Goal: Task Accomplishment & Management: Complete application form

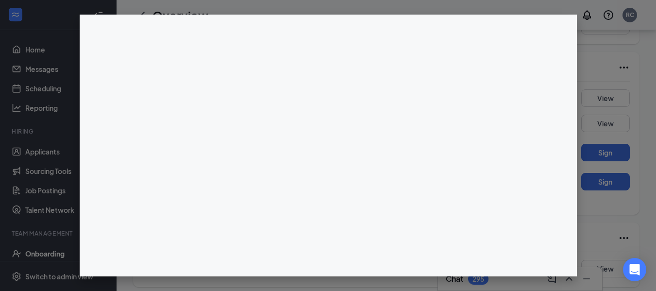
scroll to position [553, 0]
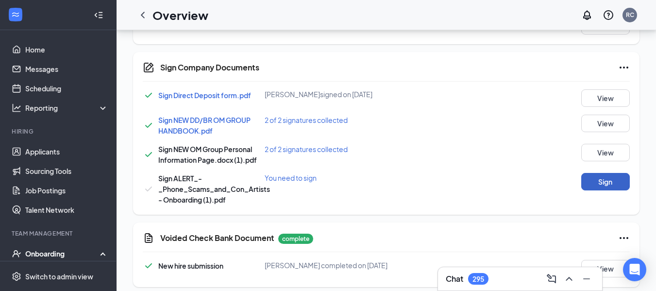
click at [614, 181] on button "Sign" at bounding box center [606, 181] width 49 height 17
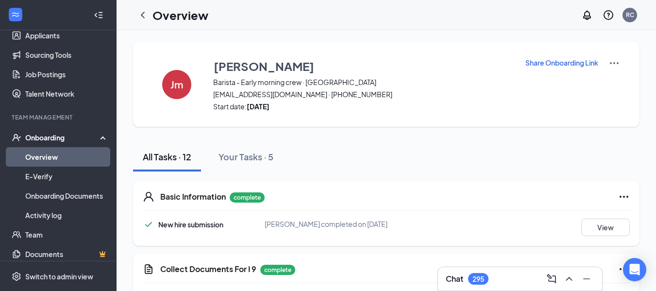
scroll to position [117, 0]
click at [143, 17] on icon "ChevronLeft" at bounding box center [143, 15] width 4 height 6
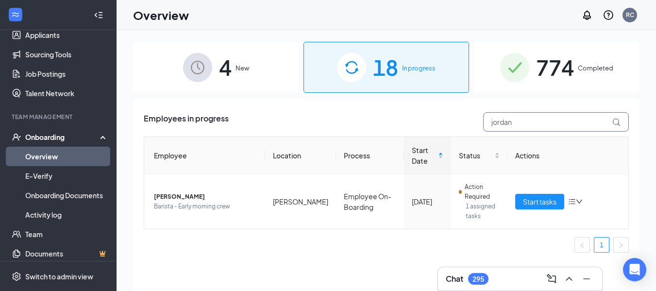
drag, startPoint x: 546, startPoint y: 120, endPoint x: 385, endPoint y: 123, distance: 161.3
click at [385, 123] on div "Employees in progress jordan" at bounding box center [386, 121] width 485 height 19
type input "[PERSON_NAME]"
click at [550, 202] on span "Start tasks" at bounding box center [540, 201] width 34 height 11
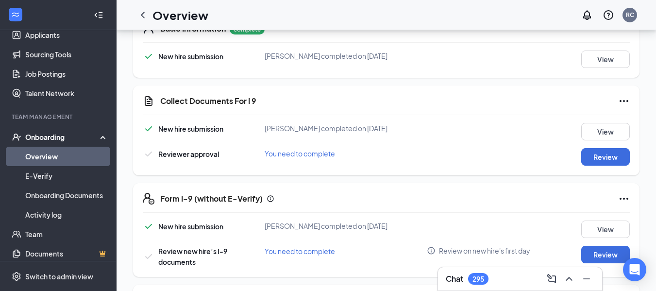
scroll to position [174, 0]
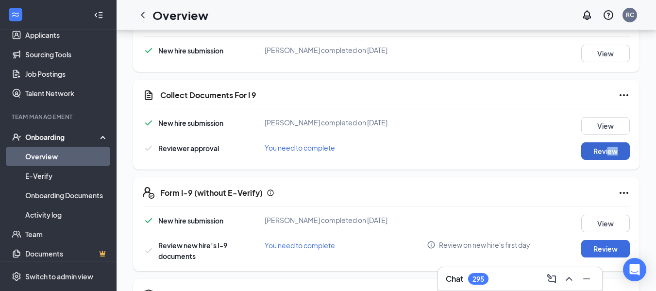
drag, startPoint x: 608, startPoint y: 160, endPoint x: 609, endPoint y: 152, distance: 8.8
click at [609, 152] on div "Collect Documents For I 9 New hire submission [PERSON_NAME] completed on [DATE]…" at bounding box center [386, 125] width 507 height 90
click at [609, 152] on button "Review" at bounding box center [606, 150] width 49 height 17
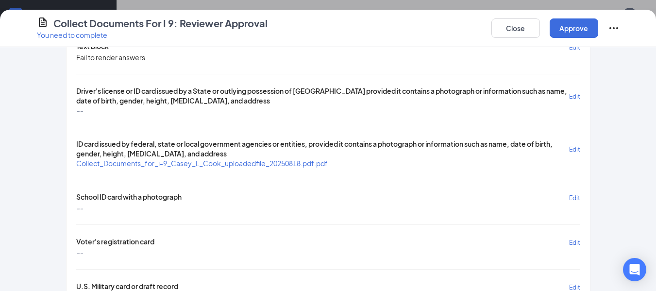
scroll to position [290, 0]
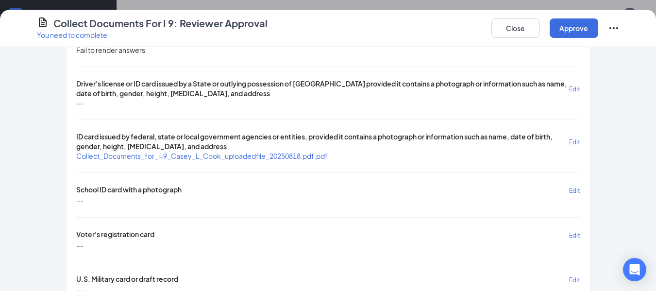
click at [236, 153] on span "Collect_Documents_for_i-9_Casey_L_Cook_uploadedfile_20250818.pdf.pdf" at bounding box center [202, 156] width 252 height 9
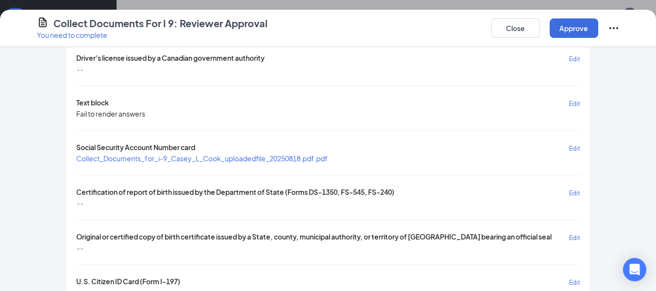
scroll to position [692, 0]
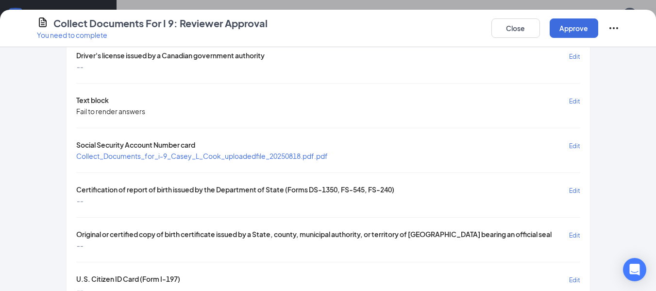
click at [266, 159] on span "Collect_Documents_for_i-9_Casey_L_Cook_uploadedfile_20250818.pdf.pdf" at bounding box center [202, 156] width 252 height 9
click at [521, 22] on button "Close" at bounding box center [516, 27] width 49 height 19
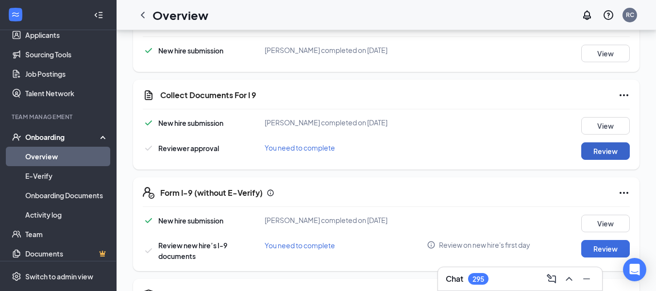
click at [614, 148] on button "Review" at bounding box center [606, 150] width 49 height 17
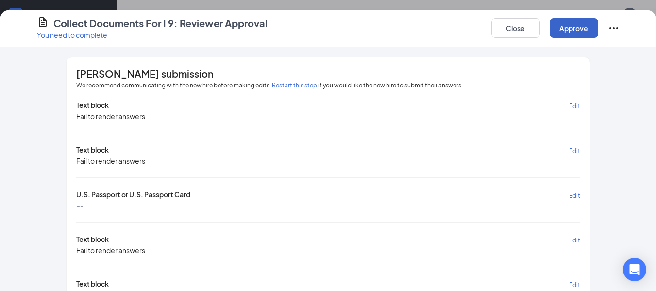
click at [571, 29] on button "Approve" at bounding box center [574, 27] width 49 height 19
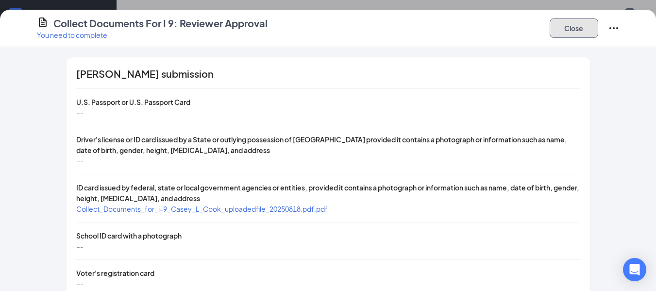
click at [571, 29] on button "Close" at bounding box center [574, 27] width 49 height 19
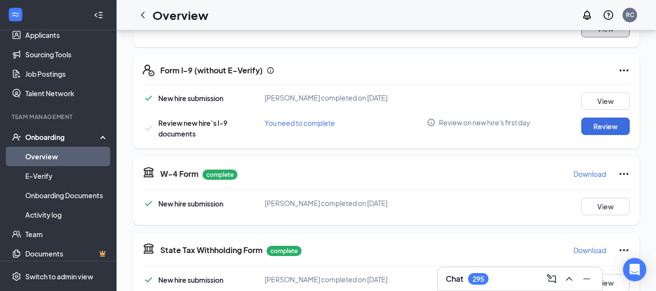
scroll to position [301, 0]
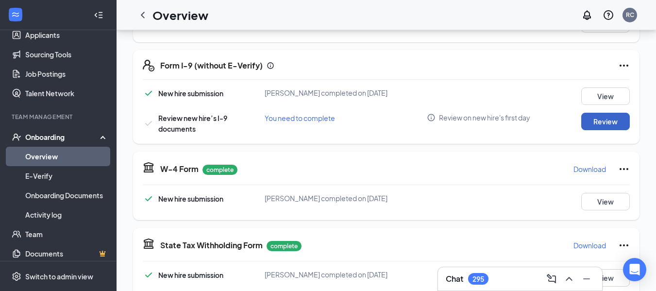
click at [610, 122] on button "Review" at bounding box center [606, 121] width 49 height 17
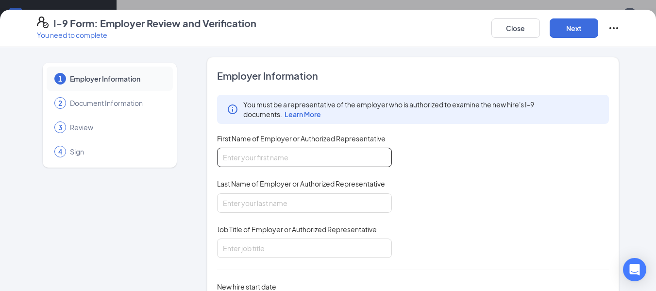
click at [336, 167] on input "First Name of Employer or Authorized Representative" at bounding box center [304, 157] width 175 height 19
type input "[PERSON_NAME]"
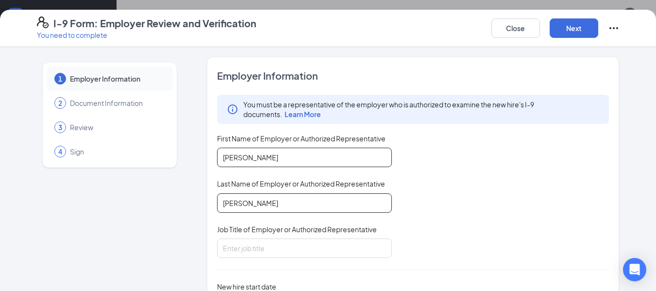
type input "[PERSON_NAME]"
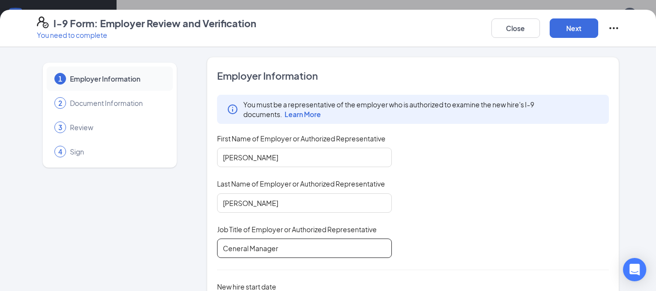
click at [226, 248] on input "Ceneral Manager" at bounding box center [304, 248] width 175 height 19
type input "General Manager"
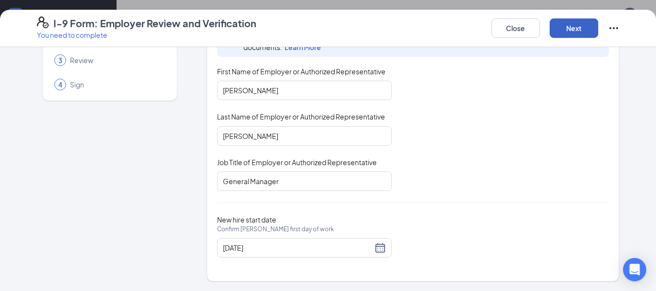
click at [579, 23] on button "Next" at bounding box center [574, 27] width 49 height 19
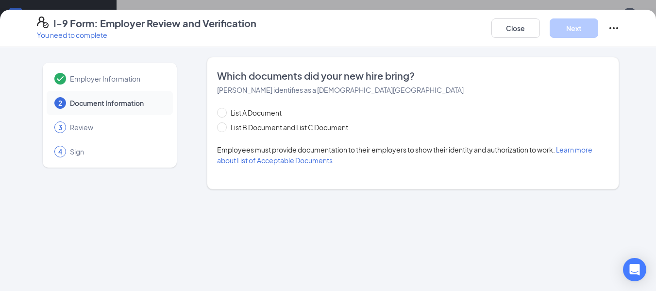
scroll to position [0, 0]
click at [263, 123] on span "List B Document and List C Document" at bounding box center [289, 127] width 125 height 11
click at [224, 123] on input "List B Document and List C Document" at bounding box center [220, 125] width 7 height 7
radio input "true"
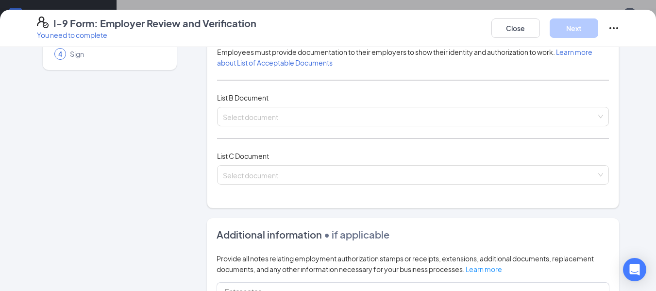
scroll to position [112, 0]
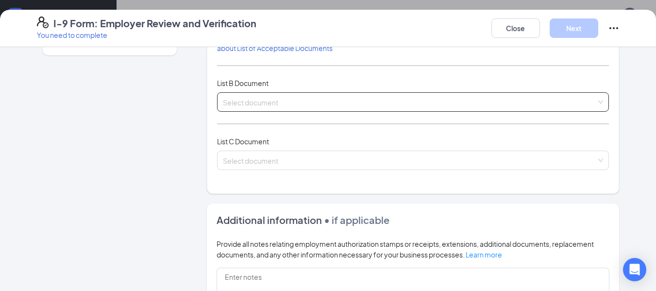
click at [544, 93] on div "Select document List B Documents Driver’s License issued by U.S State or outlyi…" at bounding box center [413, 101] width 393 height 19
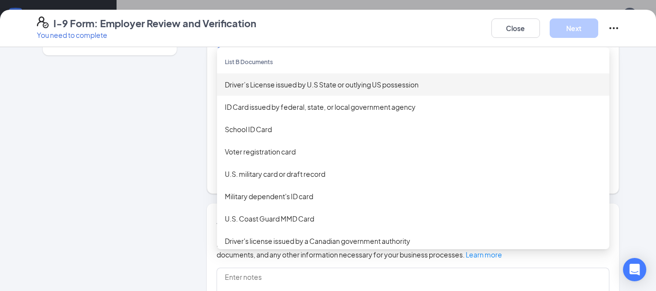
click at [339, 86] on div "Driver’s License issued by U.S State or outlying US possession" at bounding box center [413, 84] width 377 height 11
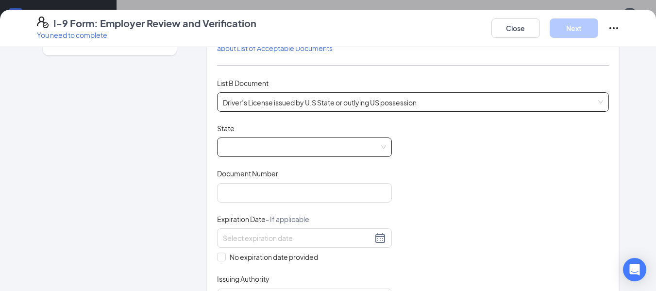
click at [292, 139] on span at bounding box center [304, 147] width 163 height 18
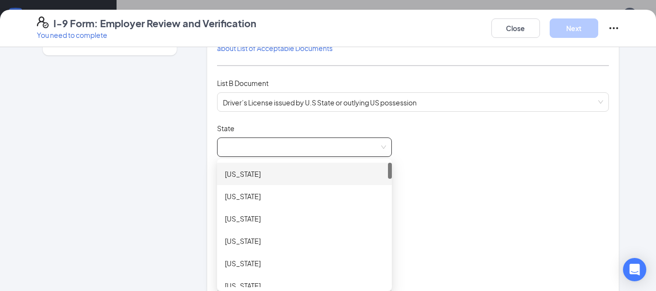
click at [388, 224] on div at bounding box center [390, 225] width 4 height 124
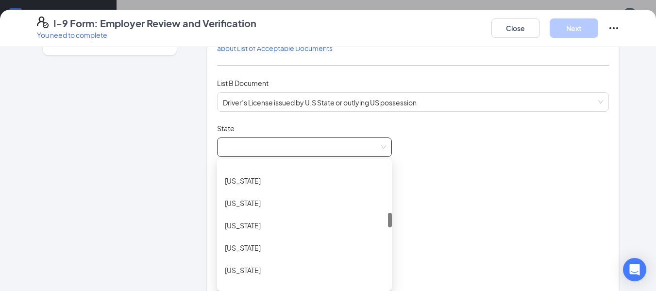
scroll to position [425, 0]
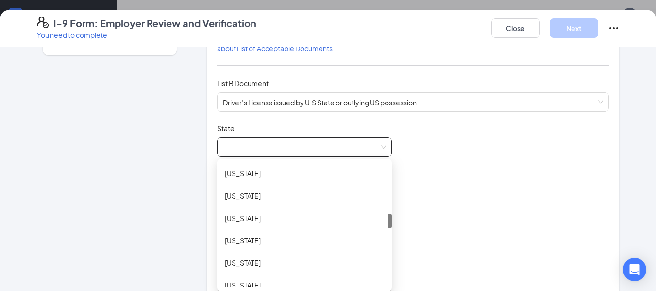
drag, startPoint x: 388, startPoint y: 173, endPoint x: 389, endPoint y: 224, distance: 50.5
click at [389, 224] on div "Document Title Driver’s License issued by U.S State or outlying US possession S…" at bounding box center [413, 215] width 393 height 185
click at [312, 282] on div "[US_STATE]" at bounding box center [304, 285] width 159 height 11
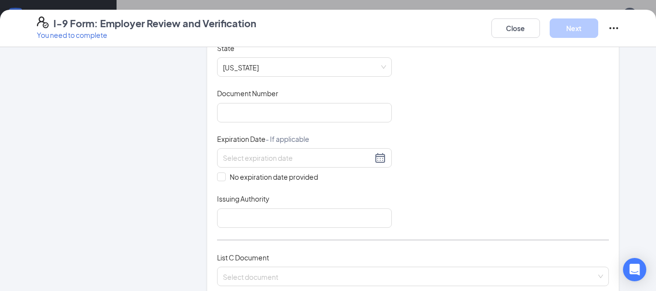
scroll to position [219, 0]
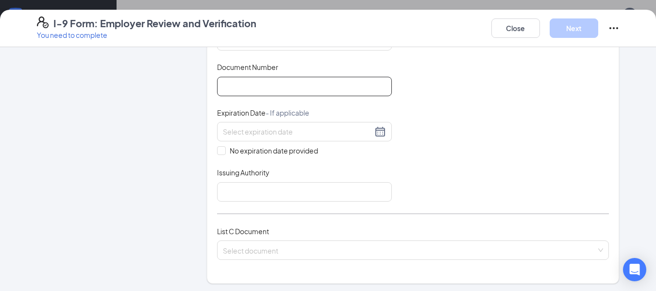
click at [290, 93] on input "Document Number" at bounding box center [304, 86] width 175 height 19
type input "C900000928815"
click at [378, 135] on div at bounding box center [304, 132] width 163 height 12
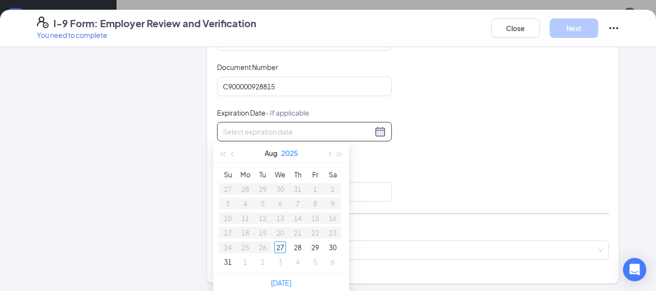
click at [292, 155] on button "2025" at bounding box center [289, 152] width 17 height 19
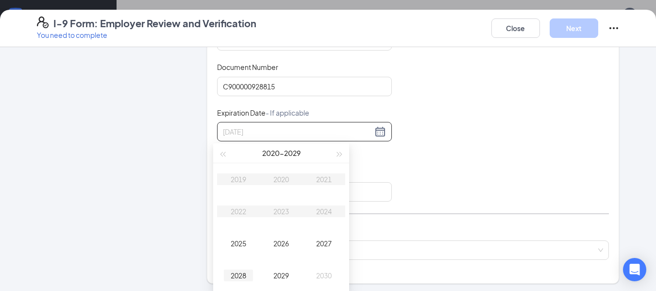
type input "[DATE]"
click at [242, 272] on div "2028" at bounding box center [238, 276] width 29 height 12
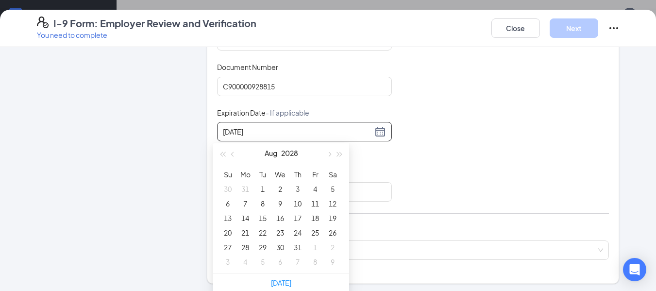
type input "[DATE]"
click at [233, 155] on span "button" at bounding box center [233, 154] width 5 height 5
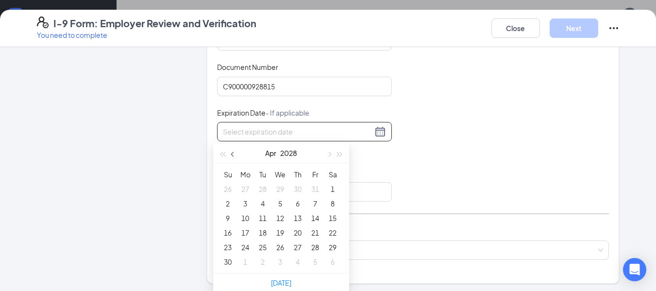
click at [233, 155] on span "button" at bounding box center [233, 154] width 5 height 5
click at [330, 154] on span "button" at bounding box center [328, 154] width 5 height 5
type input "[DATE]"
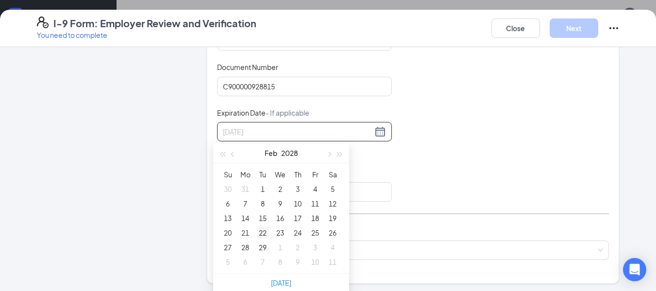
click at [263, 238] on div "22" at bounding box center [263, 233] width 12 height 12
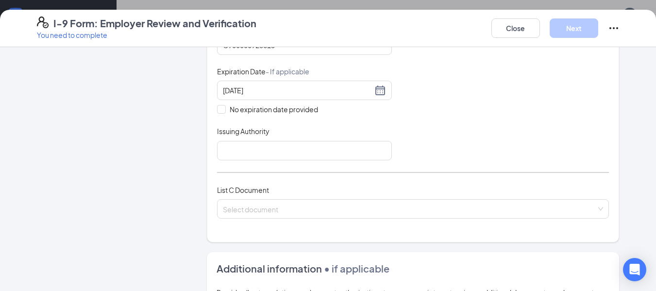
scroll to position [302, 0]
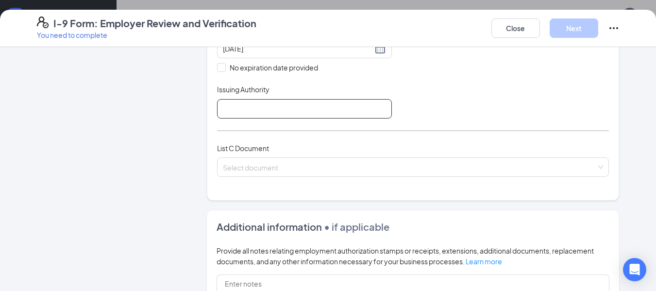
click at [310, 114] on input "Issuing Authority" at bounding box center [304, 108] width 175 height 19
type input "State Of [US_STATE]"
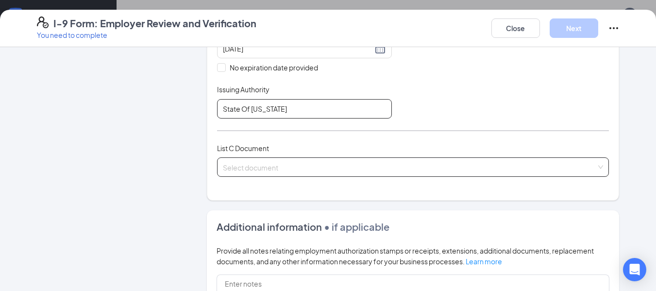
click at [303, 173] on div "Select document" at bounding box center [413, 166] width 393 height 19
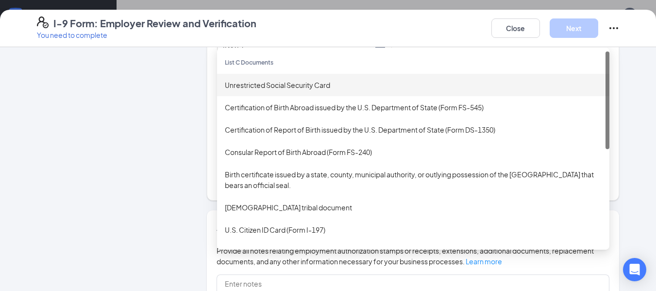
click at [275, 81] on div "Unrestricted Social Security Card" at bounding box center [413, 85] width 377 height 11
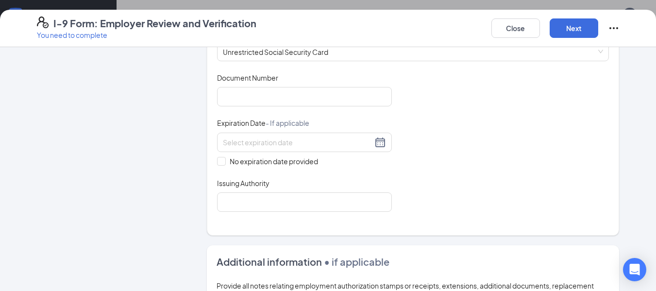
scroll to position [444, 0]
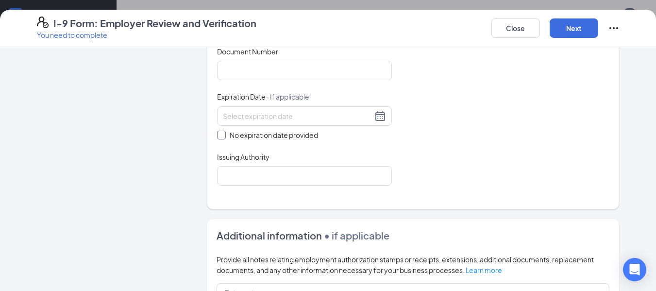
click at [259, 137] on span "No expiration date provided" at bounding box center [274, 135] width 96 height 11
click at [224, 137] on input "No expiration date provided" at bounding box center [220, 134] width 7 height 7
checkbox input "true"
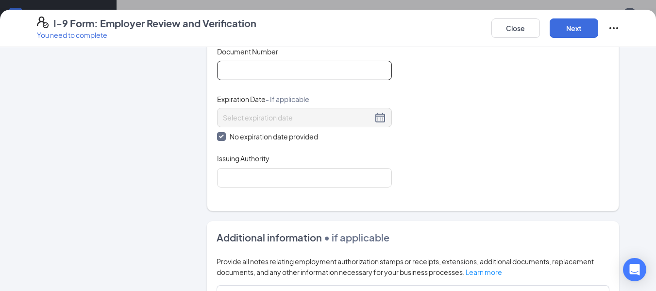
click at [258, 80] on input "Document Number" at bounding box center [304, 70] width 175 height 19
type input "365337658"
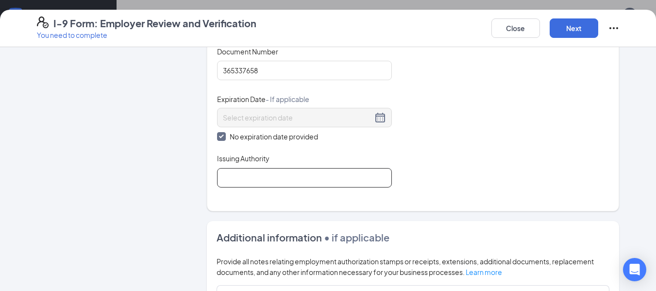
click at [258, 172] on input "Issuing Authority" at bounding box center [304, 177] width 175 height 19
type input "Social Security"
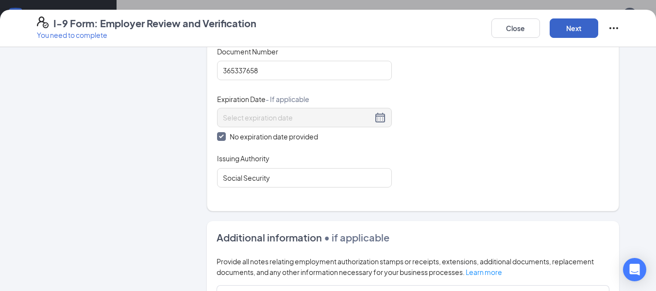
click at [580, 26] on button "Next" at bounding box center [574, 27] width 49 height 19
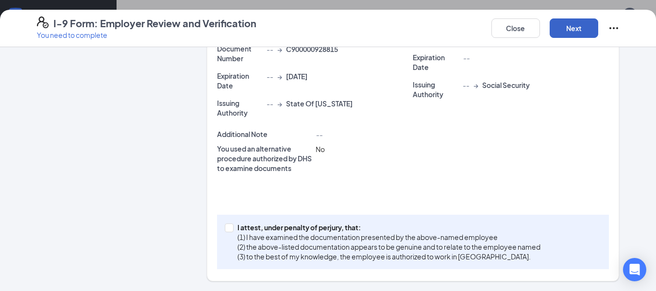
scroll to position [277, 0]
click at [580, 26] on button "Next" at bounding box center [574, 27] width 49 height 19
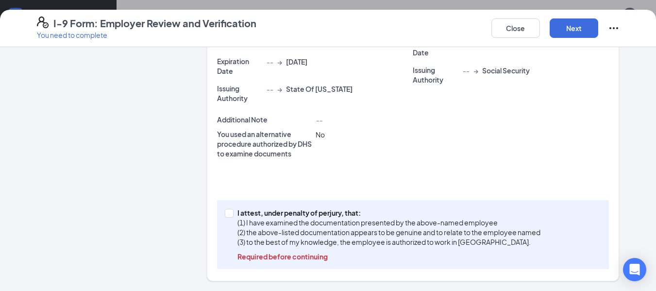
click at [220, 218] on div "I attest, under penalty of [PERSON_NAME], that: (1) I have examined the documen…" at bounding box center [413, 234] width 393 height 69
click at [229, 214] on span at bounding box center [229, 213] width 9 height 9
click at [229, 214] on input "I attest, under penalty of [PERSON_NAME], that: (1) I have examined the documen…" at bounding box center [228, 212] width 7 height 7
checkbox input "true"
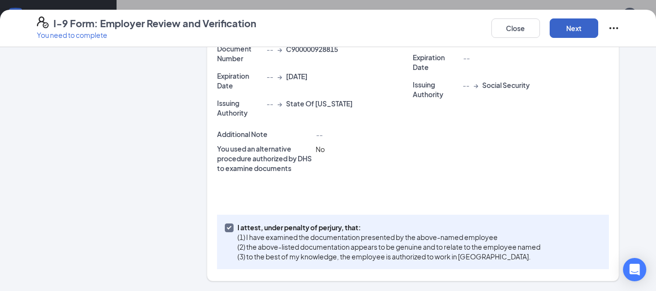
click at [578, 27] on button "Next" at bounding box center [574, 27] width 49 height 19
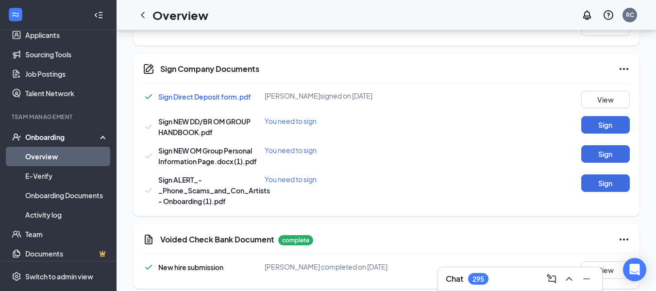
scroll to position [561, 0]
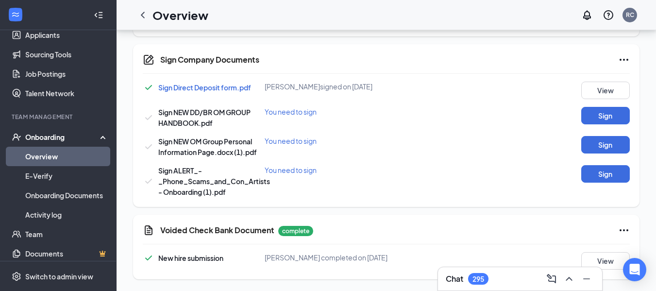
click at [223, 86] on span "Sign Direct Deposit form.pdf" at bounding box center [204, 87] width 93 height 9
click at [607, 265] on button "View" at bounding box center [606, 260] width 49 height 17
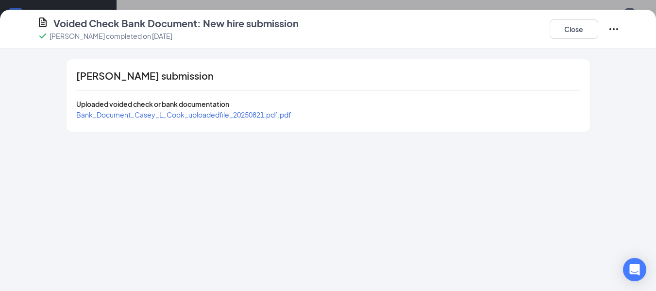
click at [256, 115] on span "Bank_Document_Casey_L_Cook_uploadedfile_20250821.pdf.pdf" at bounding box center [183, 114] width 215 height 9
click at [572, 33] on button "Close" at bounding box center [574, 28] width 49 height 19
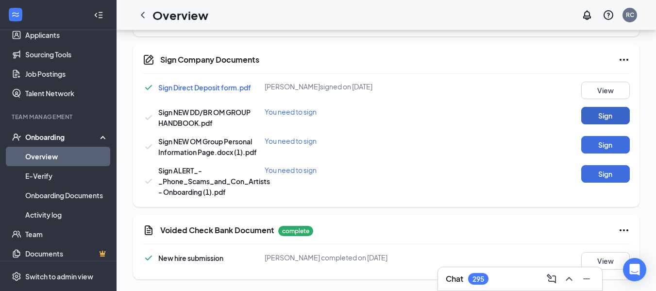
click at [606, 116] on button "Sign" at bounding box center [606, 115] width 49 height 17
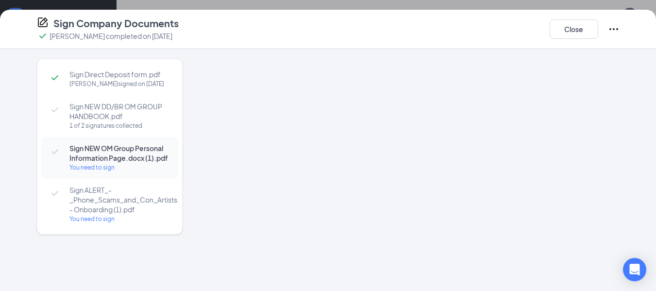
scroll to position [565, 0]
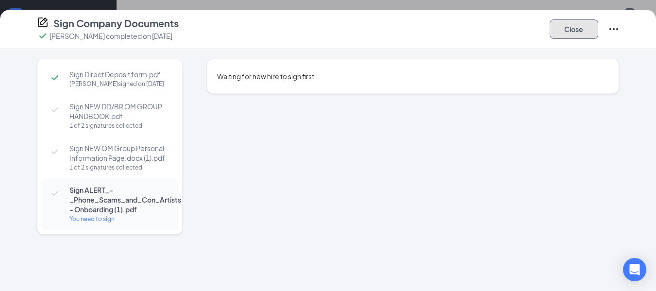
click at [580, 24] on button "Close" at bounding box center [574, 28] width 49 height 19
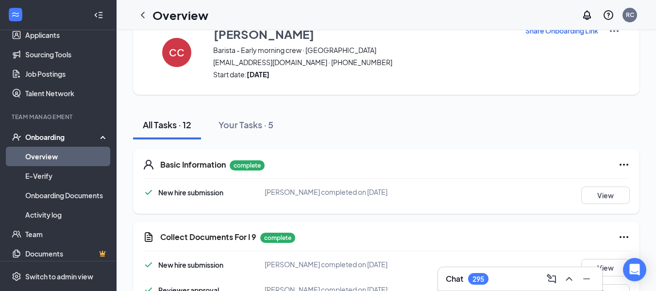
scroll to position [0, 0]
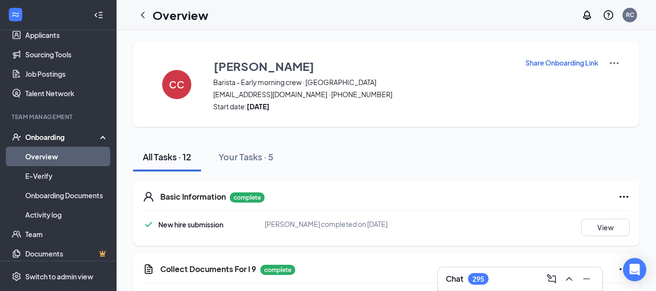
click at [44, 156] on link "Overview" at bounding box center [66, 156] width 83 height 19
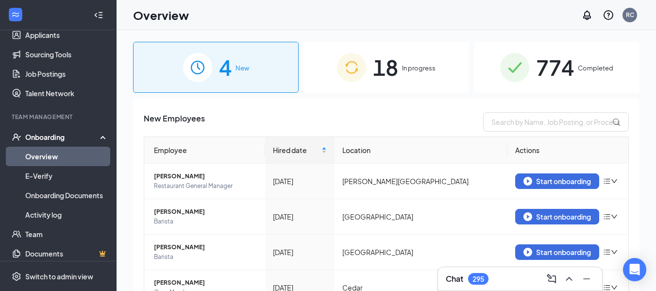
click at [518, 72] on img at bounding box center [514, 67] width 29 height 29
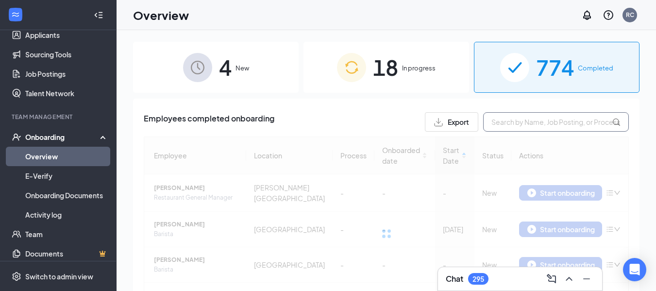
click at [526, 120] on input "text" at bounding box center [556, 121] width 146 height 19
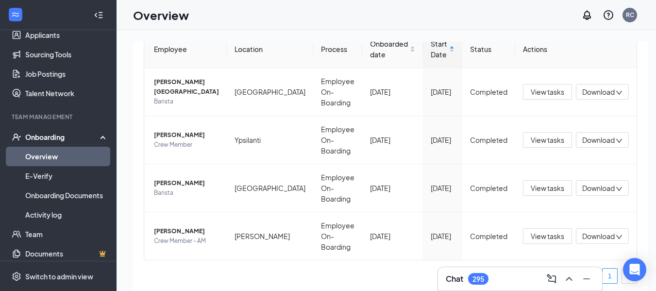
scroll to position [109, 0]
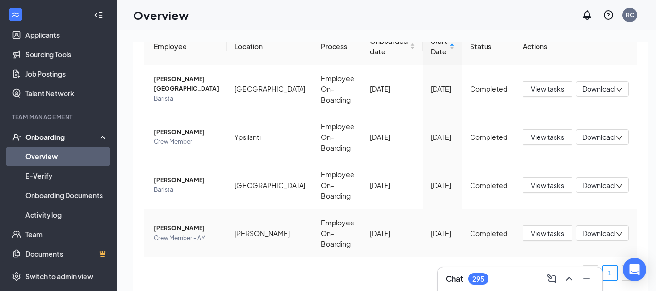
type input "[PERSON_NAME]"
click at [178, 230] on span "[PERSON_NAME]" at bounding box center [186, 228] width 65 height 10
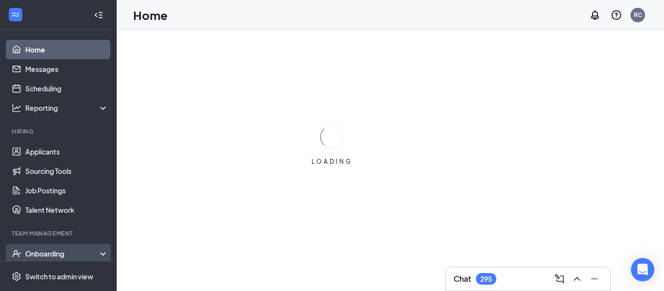
click at [51, 257] on div "Onboarding" at bounding box center [62, 254] width 75 height 10
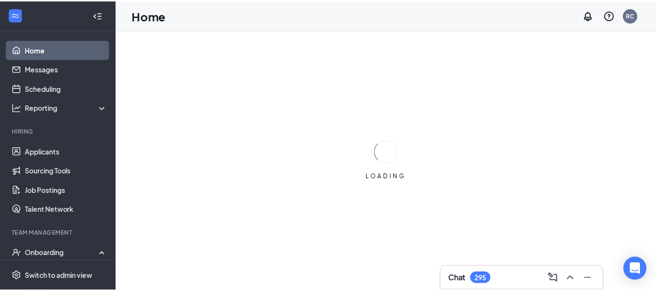
scroll to position [84, 0]
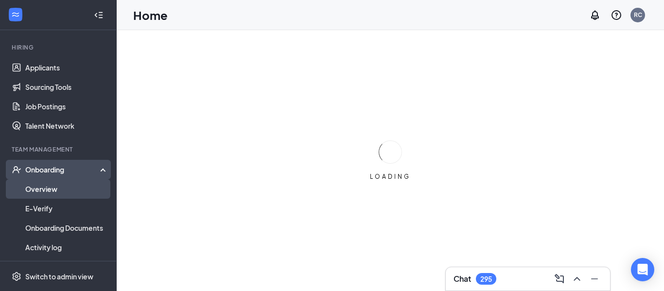
click at [63, 187] on link "Overview" at bounding box center [66, 188] width 83 height 19
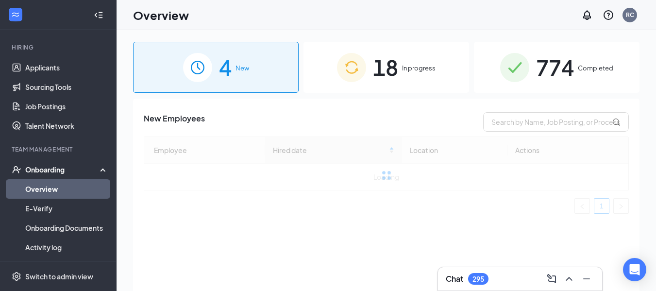
click at [569, 77] on span "774" at bounding box center [555, 68] width 38 height 34
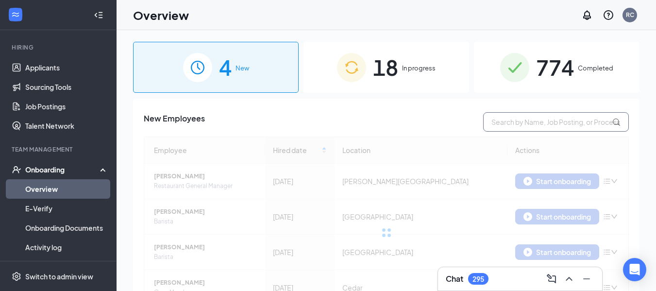
click at [544, 126] on input "text" at bounding box center [556, 121] width 146 height 19
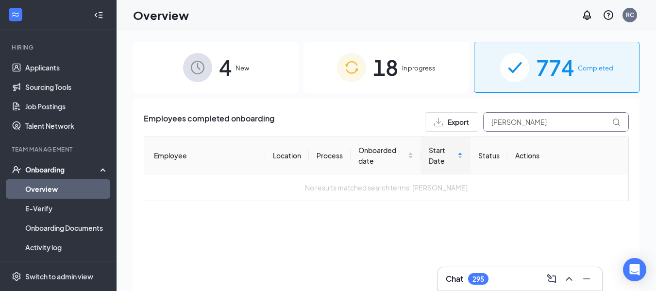
click at [641, 116] on div "4 New 18 In progress 774 Completed Employees completed onboarding Export casey …" at bounding box center [387, 182] width 540 height 305
type input "[PERSON_NAME]"
click at [395, 79] on span "18" at bounding box center [385, 68] width 25 height 34
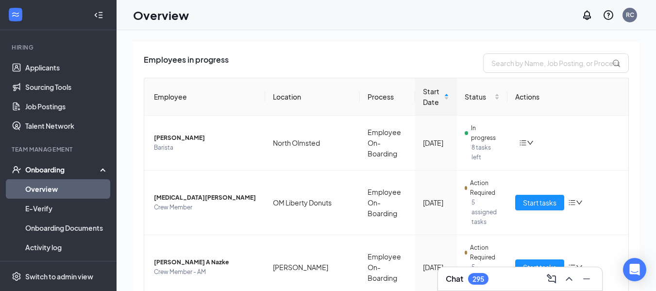
scroll to position [38, 0]
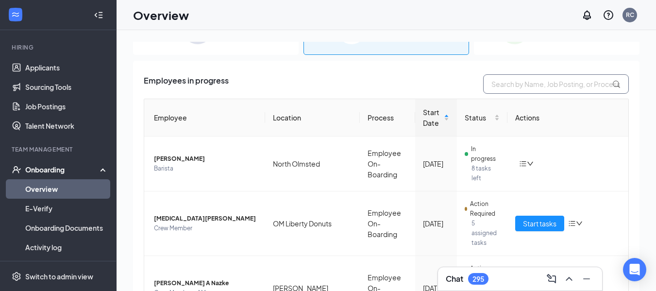
click at [569, 89] on input "text" at bounding box center [556, 83] width 146 height 19
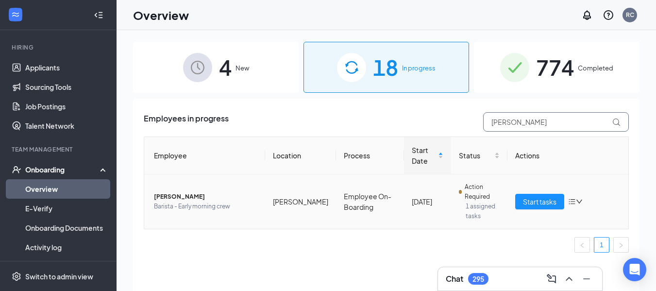
type input "[PERSON_NAME]"
click at [175, 197] on span "[PERSON_NAME]" at bounding box center [205, 197] width 103 height 10
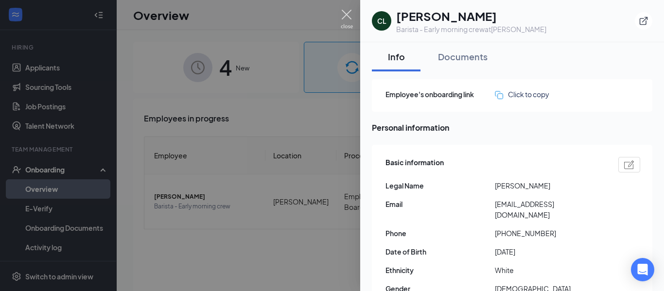
click at [347, 22] on img at bounding box center [347, 19] width 12 height 19
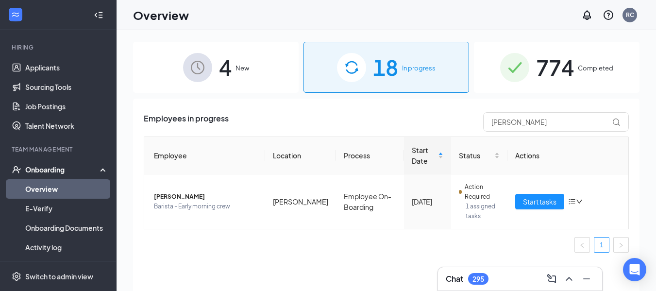
click at [347, 22] on div "Overview RC" at bounding box center [387, 15] width 540 height 30
drag, startPoint x: 529, startPoint y: 131, endPoint x: 444, endPoint y: 131, distance: 85.5
click at [444, 131] on div "Employees in progress casey" at bounding box center [386, 121] width 485 height 19
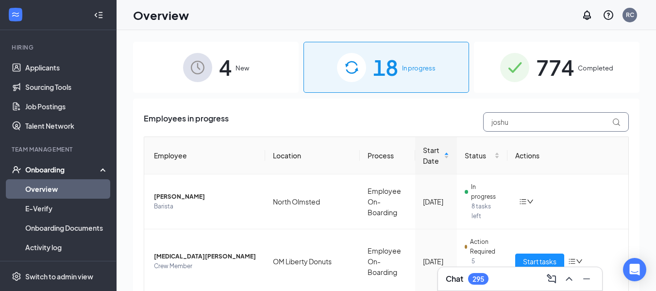
type input "[PERSON_NAME]"
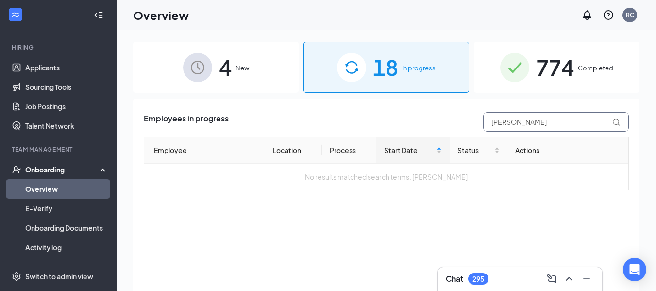
drag, startPoint x: 543, startPoint y: 127, endPoint x: 405, endPoint y: 124, distance: 138.0
click at [405, 124] on div "Employees in progress joshua" at bounding box center [386, 121] width 485 height 19
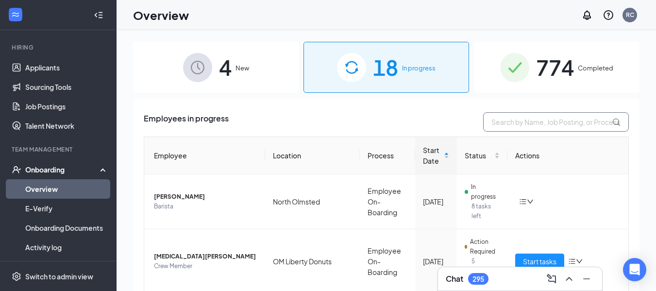
click at [520, 130] on input "text" at bounding box center [556, 121] width 146 height 19
type input "jordan"
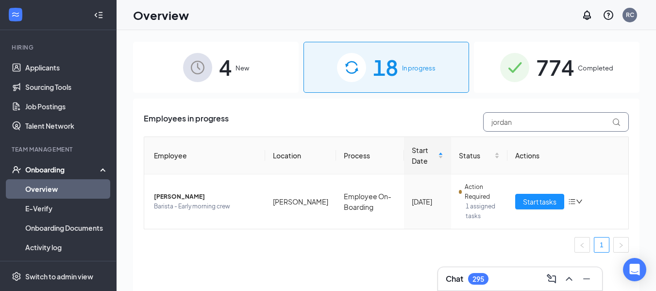
drag, startPoint x: 528, startPoint y: 126, endPoint x: 481, endPoint y: 120, distance: 46.5
click at [481, 120] on div "jordan" at bounding box center [554, 121] width 151 height 19
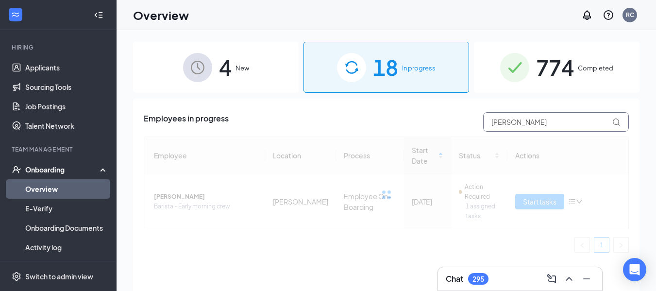
type input "[PERSON_NAME]"
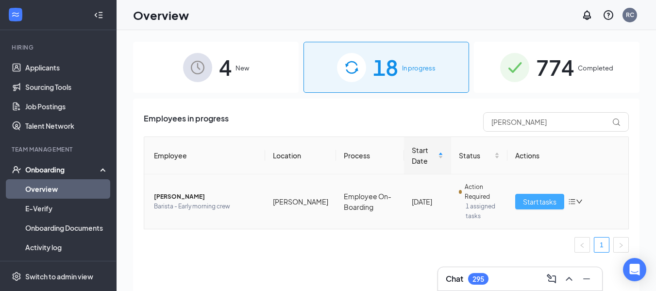
click at [537, 202] on span "Start tasks" at bounding box center [540, 201] width 34 height 11
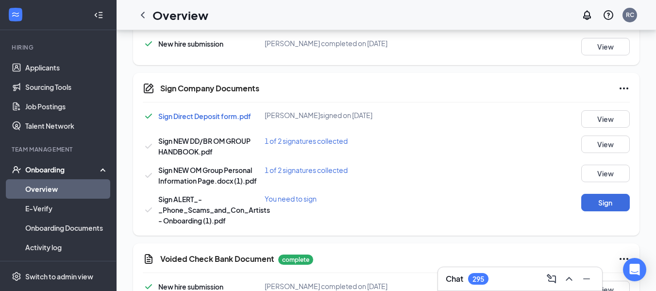
scroll to position [549, 0]
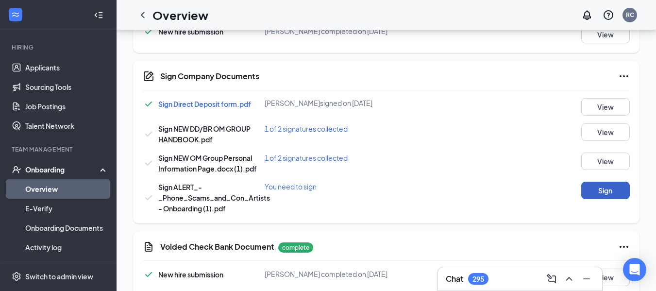
click at [621, 187] on button "Sign" at bounding box center [606, 190] width 49 height 17
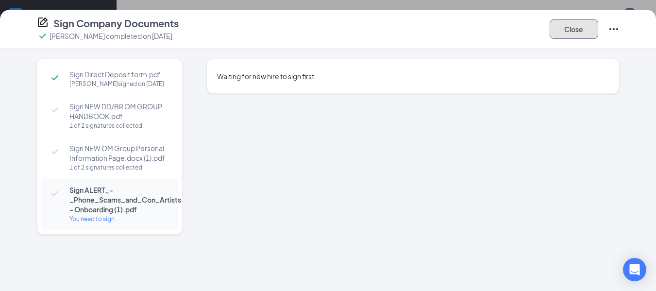
click at [572, 33] on button "Close" at bounding box center [574, 28] width 49 height 19
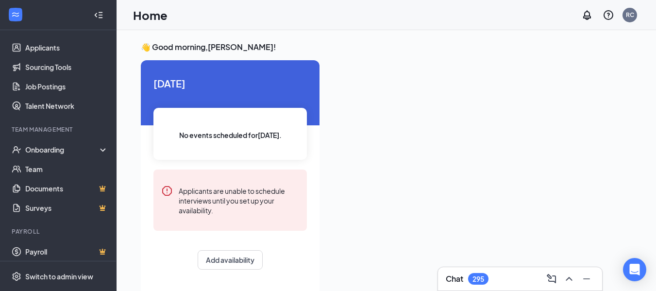
scroll to position [108, 0]
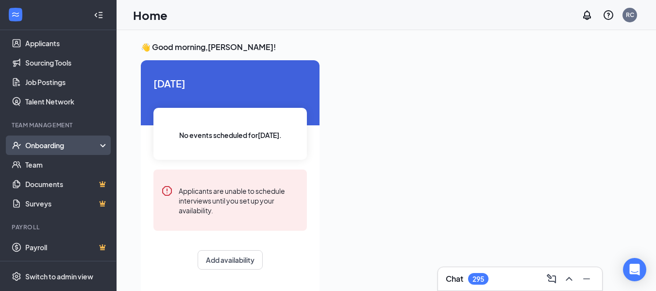
click at [90, 143] on div "Onboarding" at bounding box center [62, 145] width 75 height 10
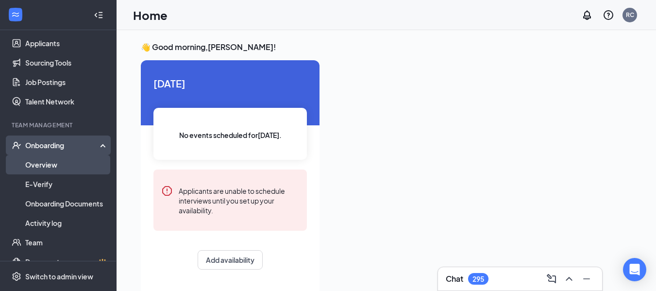
click at [52, 161] on link "Overview" at bounding box center [66, 164] width 83 height 19
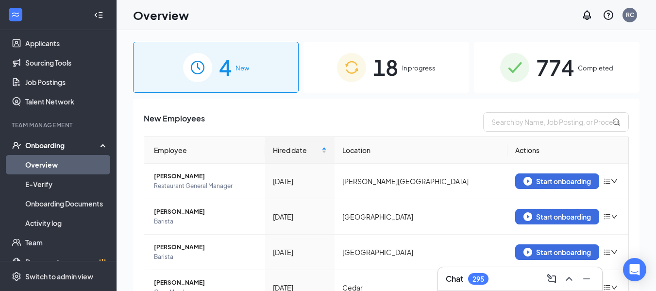
click at [397, 78] on div "18 In progress" at bounding box center [387, 67] width 166 height 51
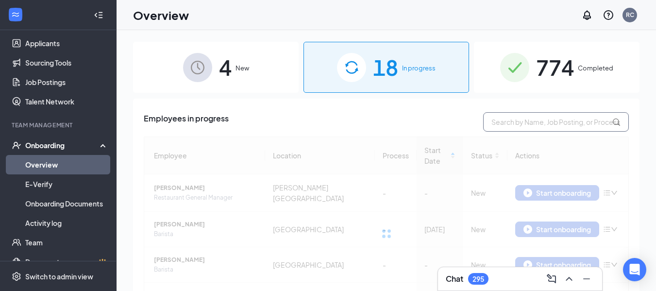
click at [539, 122] on input "text" at bounding box center [556, 121] width 146 height 19
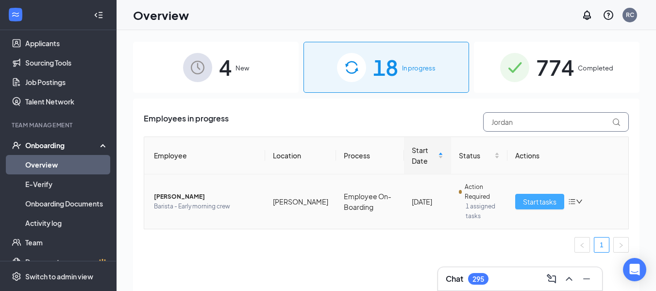
type input "Jordan"
click at [535, 202] on span "Start tasks" at bounding box center [540, 201] width 34 height 11
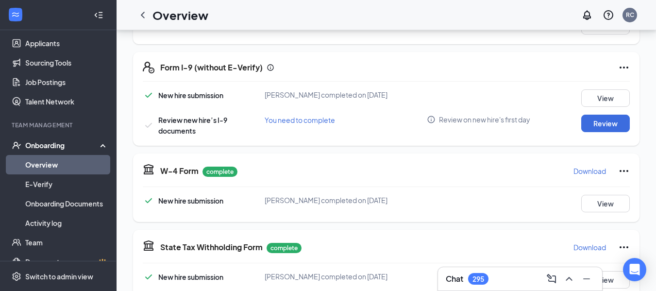
scroll to position [301, 0]
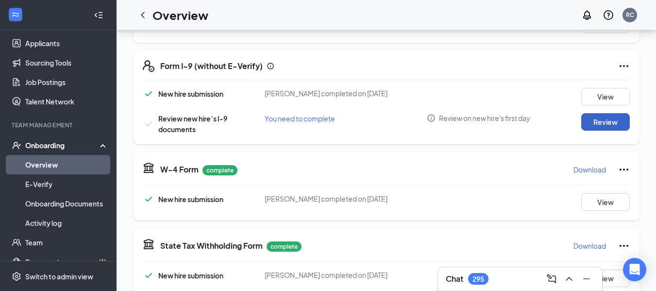
click at [609, 123] on button "Review" at bounding box center [606, 121] width 49 height 17
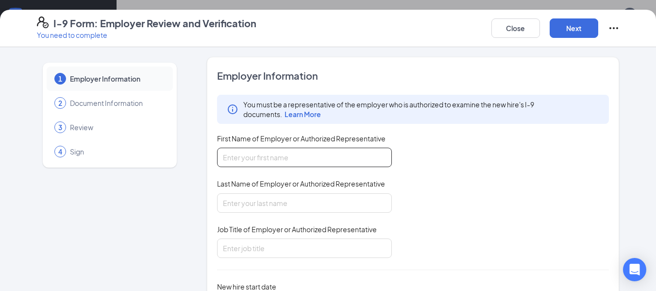
click at [341, 160] on input "First Name of Employer or Authorized Representative" at bounding box center [304, 157] width 175 height 19
type input "[PERSON_NAME]"
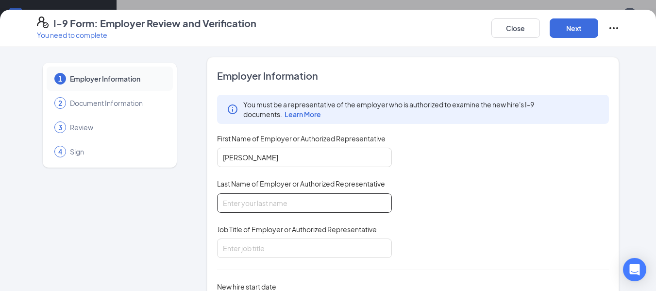
click at [284, 201] on input "Last Name of Employer or Authorized Representative" at bounding box center [304, 202] width 175 height 19
type input "[PERSON_NAME]"
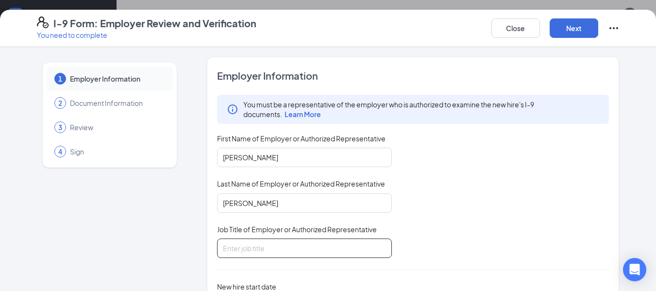
click at [277, 252] on input "Job Title of Employer or Authorized Representative" at bounding box center [304, 248] width 175 height 19
type input "General Manager"
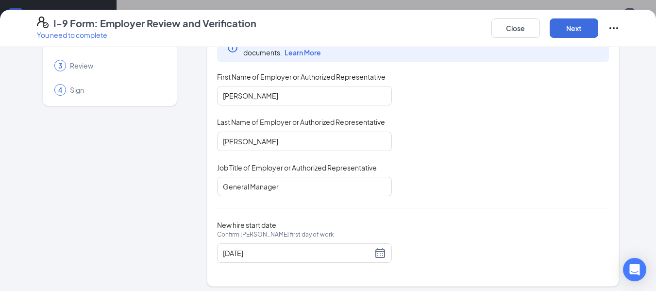
scroll to position [67, 0]
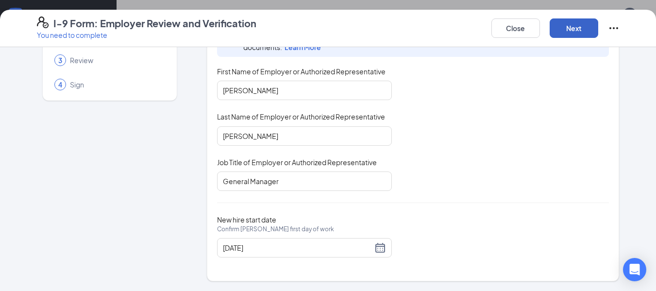
click at [588, 34] on button "Next" at bounding box center [574, 27] width 49 height 19
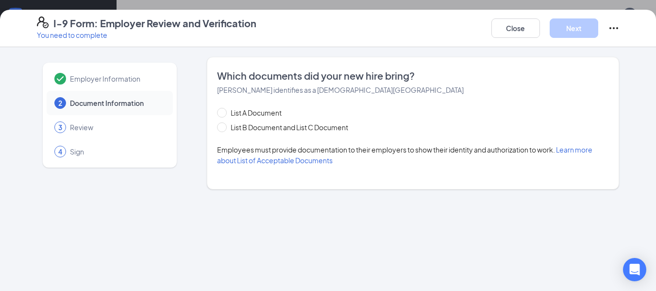
scroll to position [0, 0]
click at [289, 128] on span "List B Document and List C Document" at bounding box center [289, 127] width 125 height 11
click at [224, 128] on input "List B Document and List C Document" at bounding box center [220, 125] width 7 height 7
radio input "true"
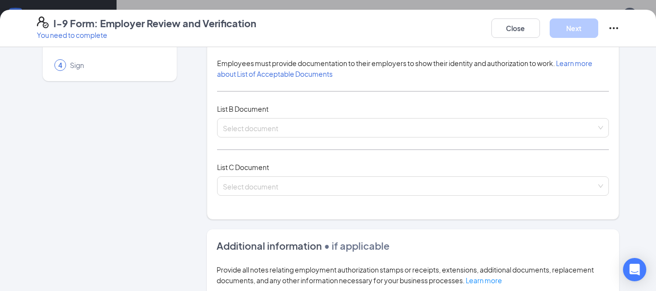
scroll to position [92, 0]
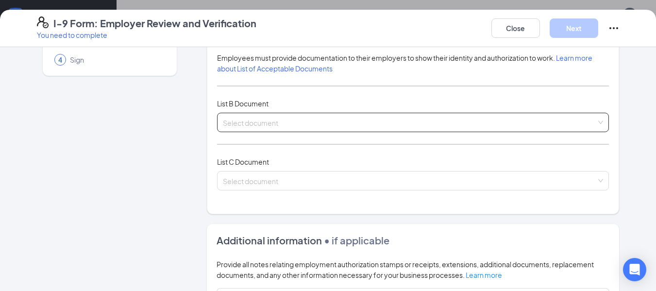
click at [477, 120] on div "Select document List B Documents Driver’s License issued by U.S State or outlyi…" at bounding box center [413, 122] width 393 height 19
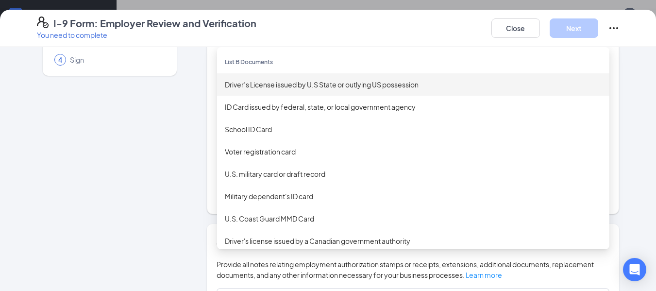
click at [343, 91] on div "Driver’s License issued by U.S State or outlying US possession" at bounding box center [413, 84] width 393 height 22
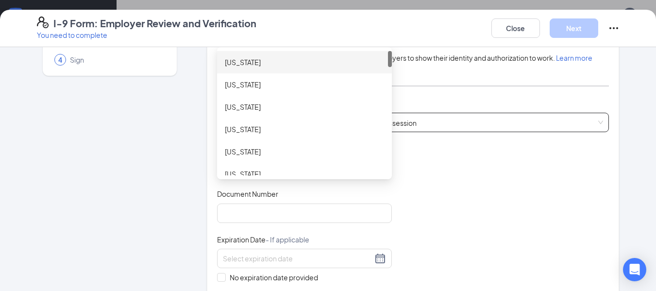
click at [285, 172] on div "AL AK Alabama Alaska American Samoa Arizona Arkansas California Colorado" at bounding box center [304, 167] width 175 height 19
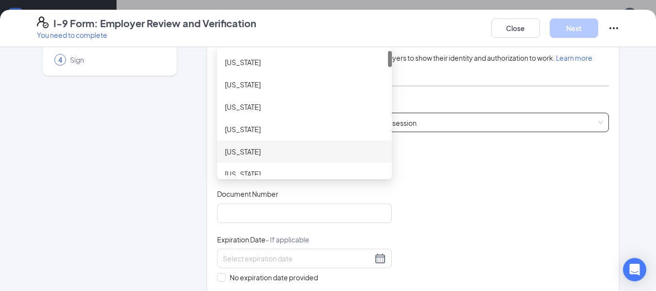
click at [388, 159] on div at bounding box center [390, 113] width 4 height 124
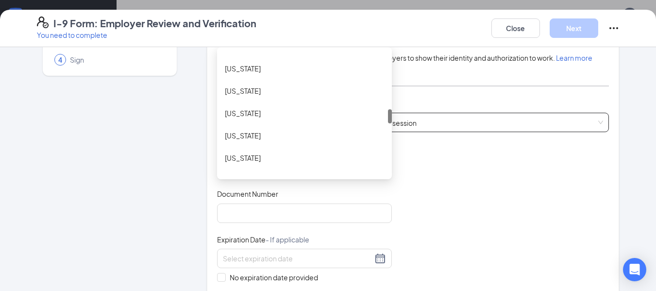
scroll to position [499, 0]
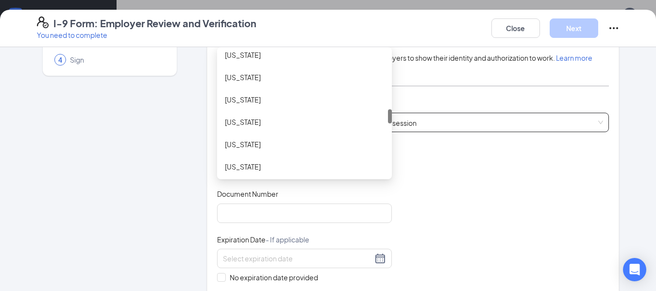
drag, startPoint x: 386, startPoint y: 58, endPoint x: 391, endPoint y: 117, distance: 58.5
click at [391, 117] on div "List A Document List B Document and List C Document Employees must provide docu…" at bounding box center [413, 207] width 393 height 383
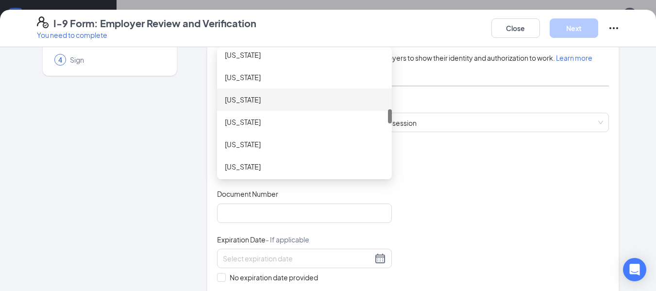
click at [248, 104] on div "[US_STATE]" at bounding box center [304, 99] width 159 height 11
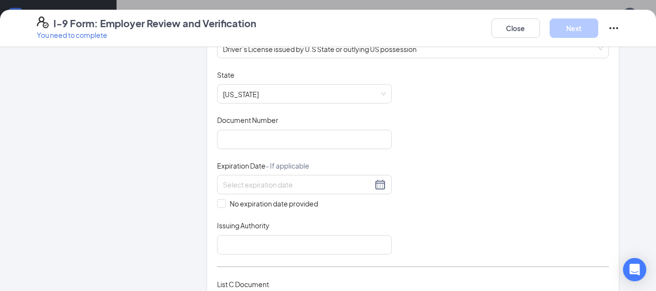
scroll to position [168, 0]
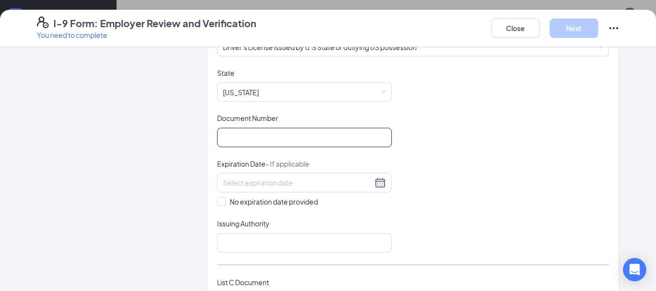
click at [330, 137] on input "Document Number" at bounding box center [304, 137] width 175 height 19
type input "M245439589782"
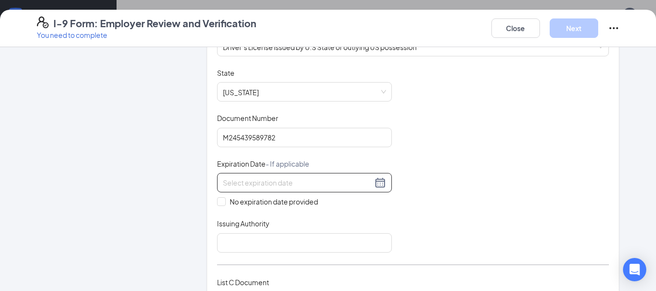
click at [378, 183] on div at bounding box center [304, 183] width 163 height 12
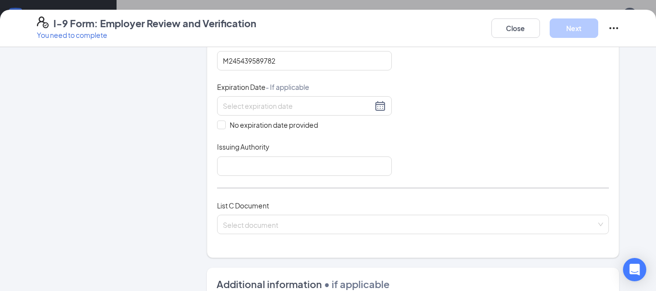
scroll to position [249, 0]
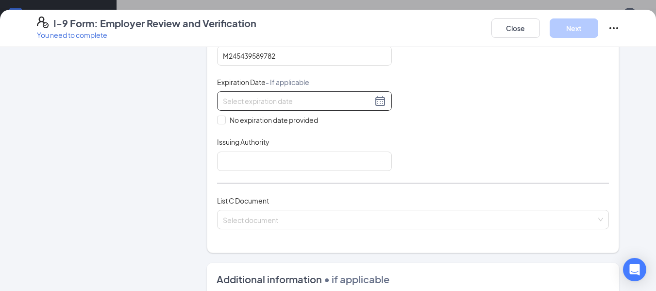
click at [372, 100] on div at bounding box center [304, 101] width 163 height 12
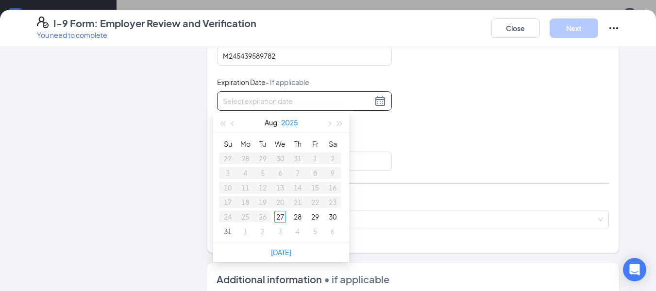
click at [293, 123] on button "2025" at bounding box center [289, 122] width 17 height 19
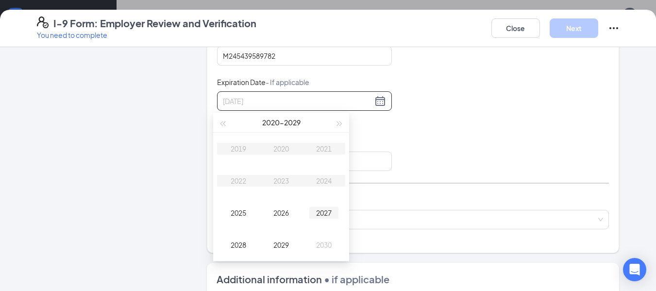
type input "08/27/2027"
click at [326, 219] on td "2027" at bounding box center [324, 213] width 43 height 32
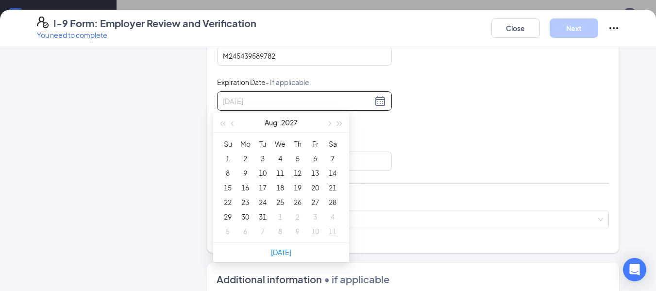
type input "08/05/2027"
click at [329, 126] on button "button" at bounding box center [329, 122] width 11 height 19
type input "10/11/2027"
click at [248, 189] on div "11" at bounding box center [246, 188] width 12 height 12
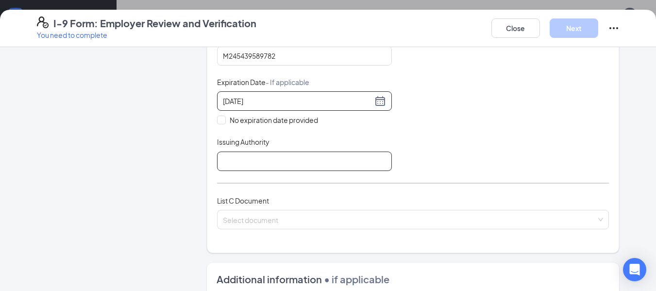
click at [279, 168] on input "Issuing Authority" at bounding box center [304, 161] width 175 height 19
type input "State Of [US_STATE]"
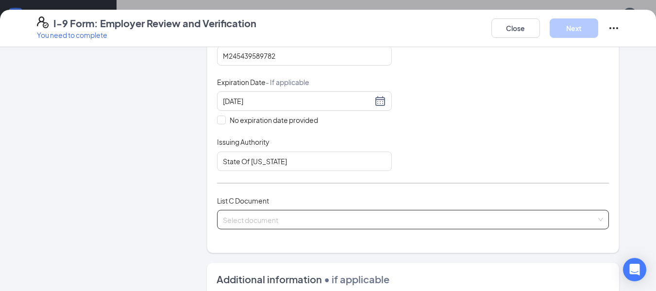
click at [275, 224] on input "search" at bounding box center [410, 217] width 374 height 15
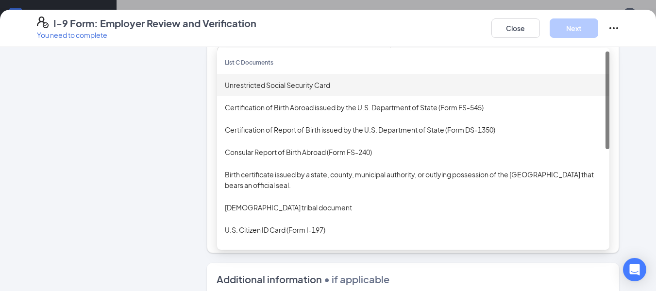
click at [301, 86] on div "Unrestricted Social Security Card" at bounding box center [413, 85] width 377 height 11
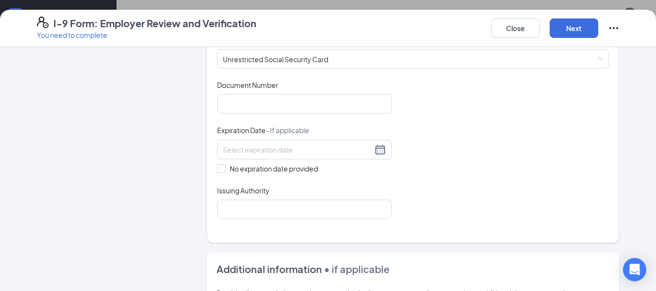
scroll to position [412, 0]
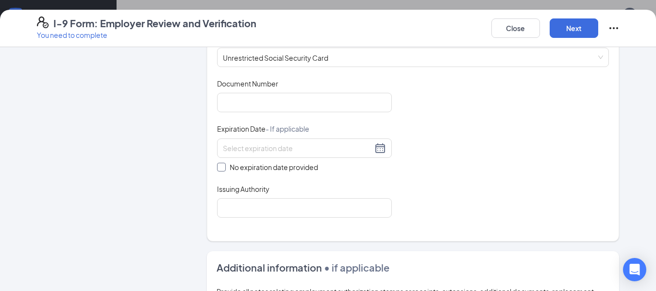
click at [240, 171] on span "No expiration date provided" at bounding box center [274, 167] width 96 height 11
click at [224, 170] on input "No expiration date provided" at bounding box center [220, 166] width 7 height 7
checkbox input "true"
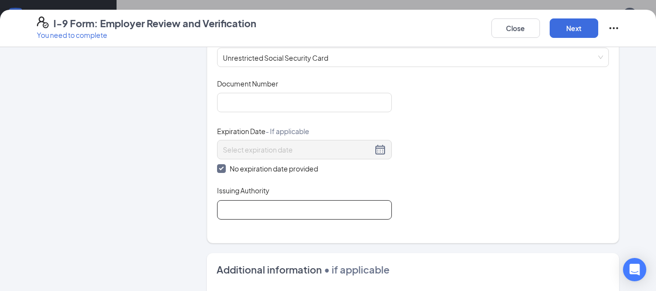
click at [244, 204] on input "Issuing Authority" at bounding box center [304, 209] width 175 height 19
type input "Social Security"
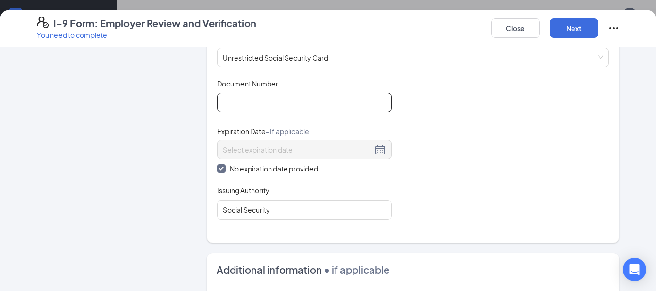
click at [275, 101] on input "Document Number" at bounding box center [304, 102] width 175 height 19
type input "371133470"
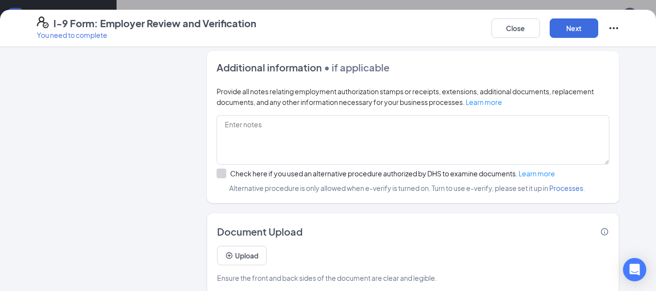
scroll to position [628, 0]
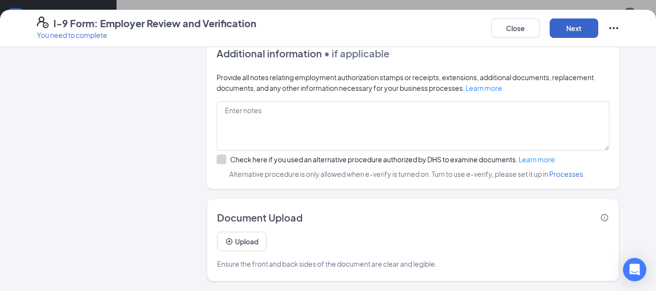
click at [572, 29] on button "Next" at bounding box center [574, 27] width 49 height 19
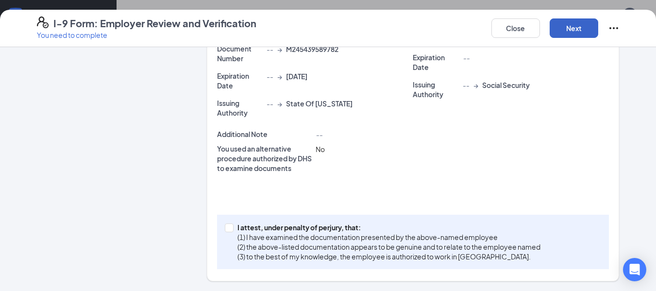
scroll to position [277, 0]
click at [572, 29] on button "Next" at bounding box center [574, 27] width 49 height 19
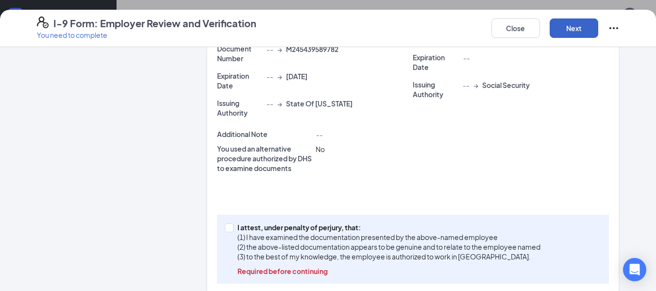
scroll to position [292, 0]
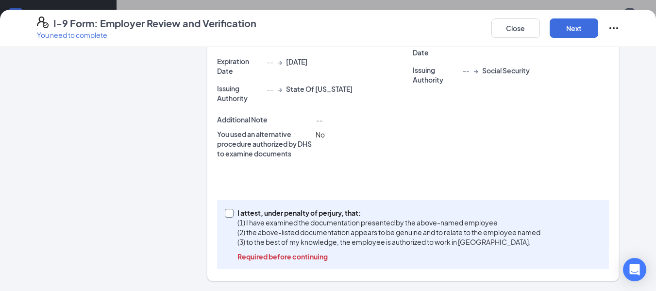
click at [229, 214] on span at bounding box center [229, 213] width 9 height 9
click at [229, 214] on input "I attest, under penalty of [PERSON_NAME], that: (1) I have examined the documen…" at bounding box center [228, 212] width 7 height 7
checkbox input "true"
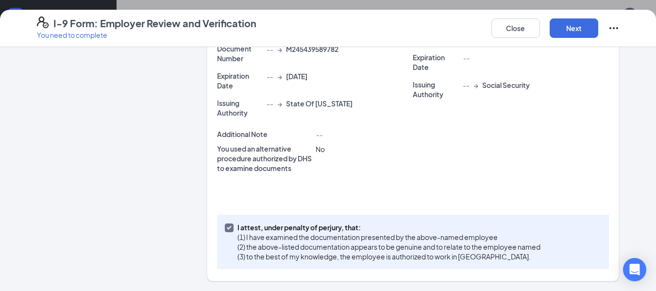
scroll to position [277, 0]
click at [579, 30] on button "Next" at bounding box center [574, 27] width 49 height 19
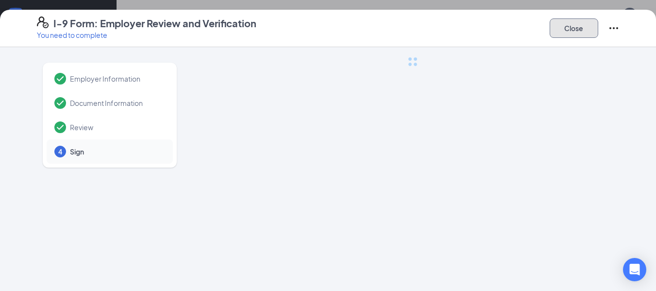
click at [579, 30] on button "Close" at bounding box center [574, 27] width 49 height 19
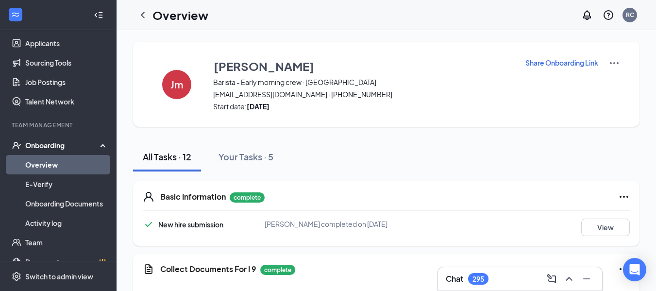
click at [614, 61] on img at bounding box center [615, 63] width 12 height 12
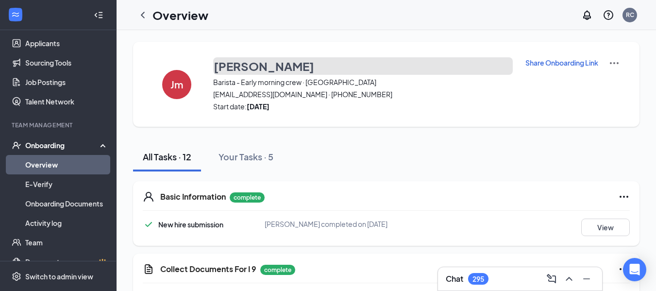
click at [398, 63] on button "[PERSON_NAME]" at bounding box center [363, 65] width 300 height 17
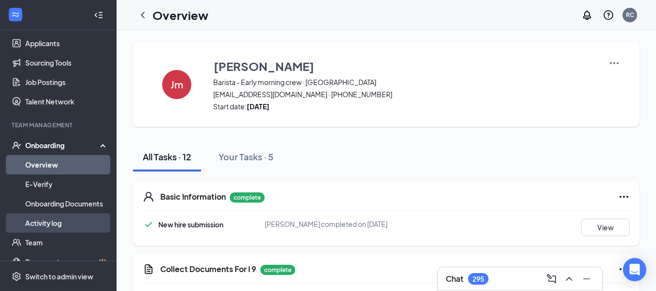
click at [48, 156] on link "Overview" at bounding box center [66, 164] width 83 height 19
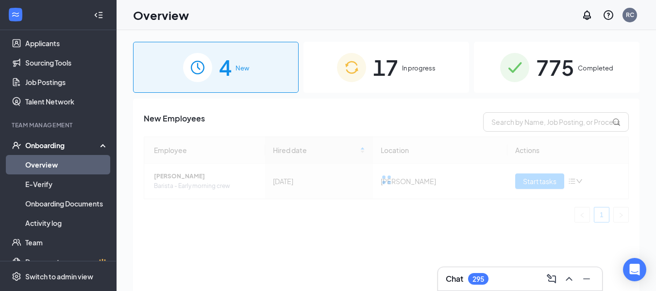
click at [543, 66] on span "775" at bounding box center [555, 68] width 38 height 34
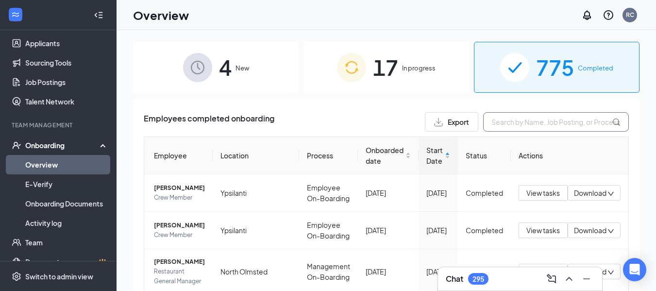
click at [515, 126] on input "text" at bounding box center [556, 121] width 146 height 19
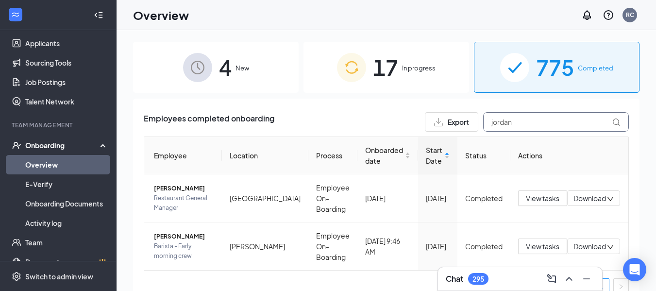
scroll to position [13, 0]
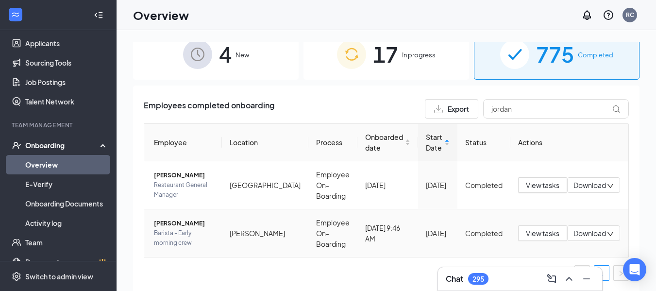
click at [593, 237] on span "Download" at bounding box center [590, 233] width 33 height 10
click at [545, 275] on div "Download files" at bounding box center [539, 270] width 75 height 12
drag, startPoint x: 528, startPoint y: 114, endPoint x: 435, endPoint y: 106, distance: 93.6
click at [435, 106] on div "Export jordan" at bounding box center [527, 108] width 204 height 19
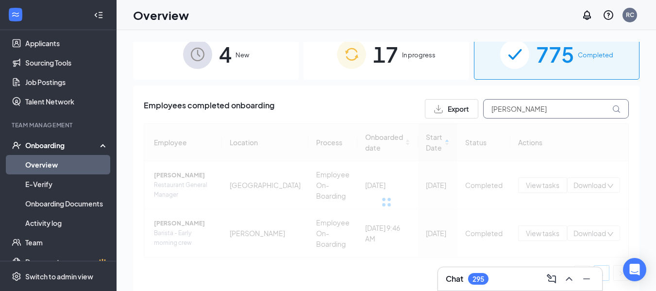
type input "[PERSON_NAME]"
click at [613, 106] on div "Employees completed onboarding Export casey Employee Location Process Onboarded…" at bounding box center [386, 201] width 507 height 230
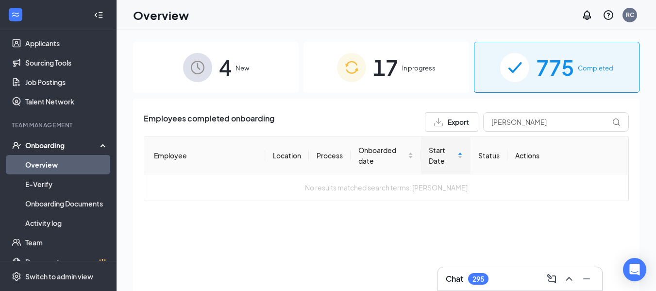
click at [439, 71] on div "17 In progress" at bounding box center [387, 67] width 166 height 51
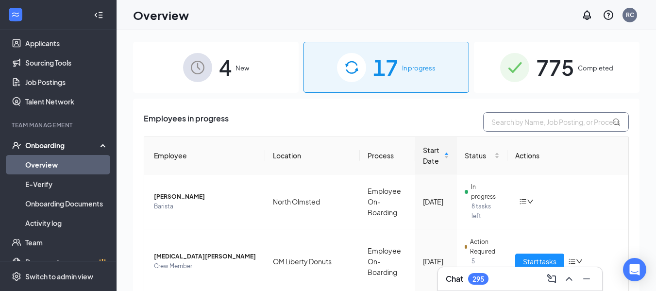
click at [534, 115] on input "text" at bounding box center [556, 121] width 146 height 19
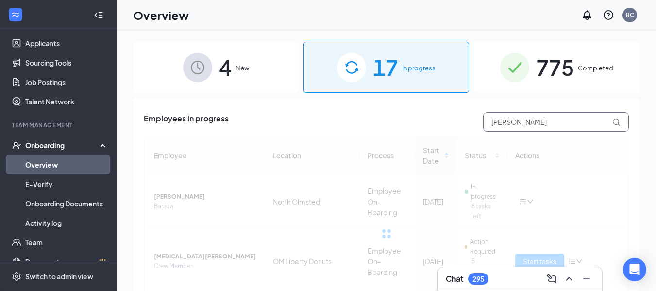
type input "[PERSON_NAME]"
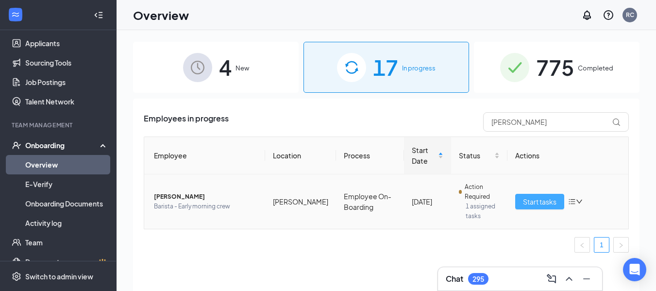
click at [555, 202] on span "Start tasks" at bounding box center [540, 201] width 34 height 11
click at [532, 204] on div "4 New 17 In progress 775 Completed Employees in progress casey Employee Locatio…" at bounding box center [387, 182] width 540 height 305
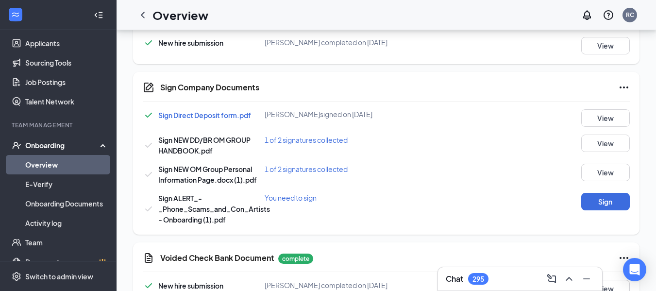
scroll to position [539, 0]
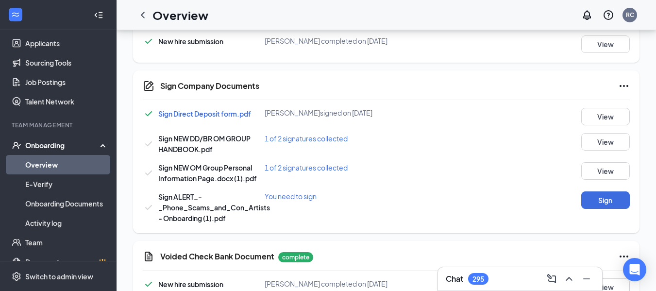
click at [459, 206] on div "Sign ALERT_-_Phone_Scams_and_Con_Artists - Onboarding (1).pdf You need to sign …" at bounding box center [386, 207] width 487 height 32
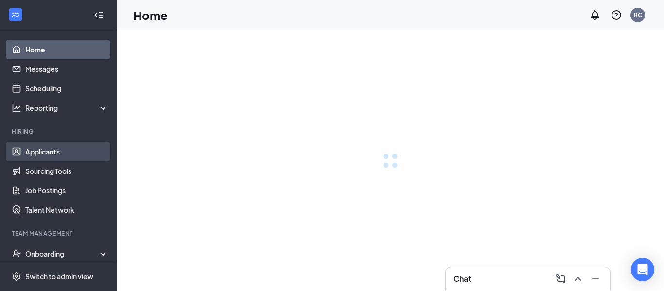
click at [97, 144] on link "Applicants" at bounding box center [66, 151] width 83 height 19
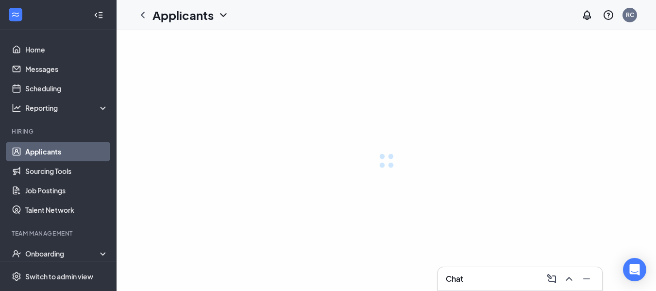
scroll to position [108, 0]
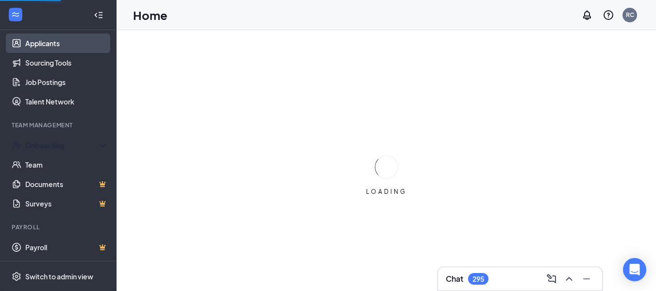
click at [101, 146] on icon at bounding box center [105, 146] width 8 height 0
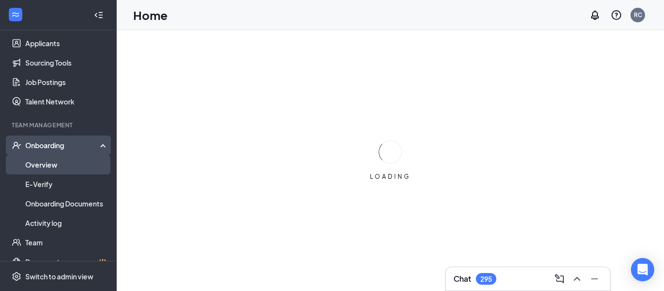
click at [44, 169] on link "Overview" at bounding box center [66, 164] width 83 height 19
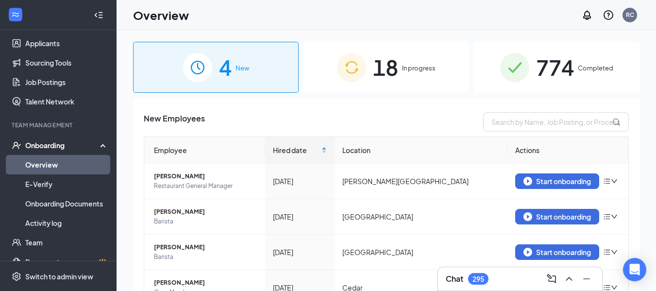
click at [381, 60] on span "18" at bounding box center [385, 68] width 25 height 34
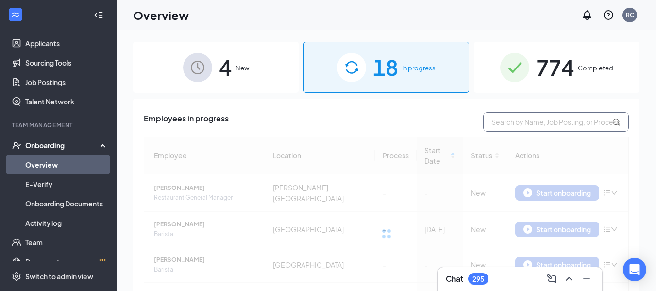
click at [545, 121] on input "text" at bounding box center [556, 121] width 146 height 19
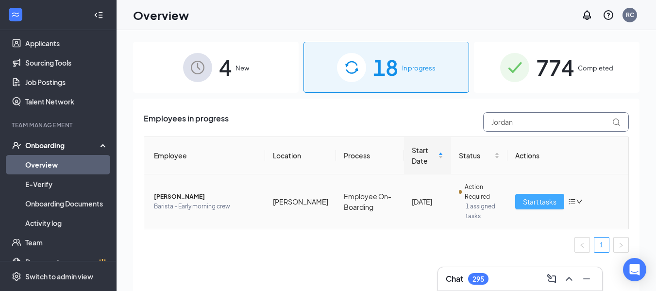
type input "Jordan"
click at [520, 197] on button "Start tasks" at bounding box center [539, 202] width 49 height 16
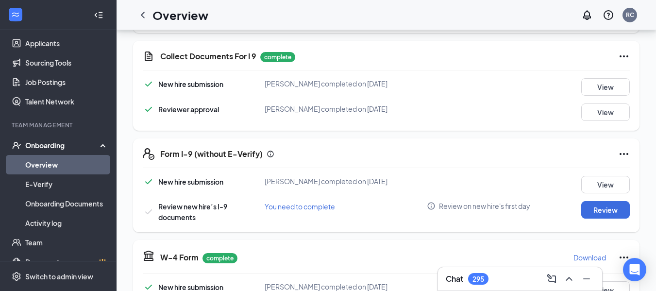
scroll to position [214, 0]
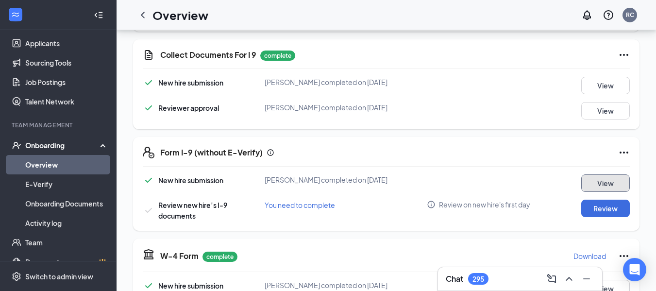
click at [598, 188] on button "View" at bounding box center [606, 182] width 49 height 17
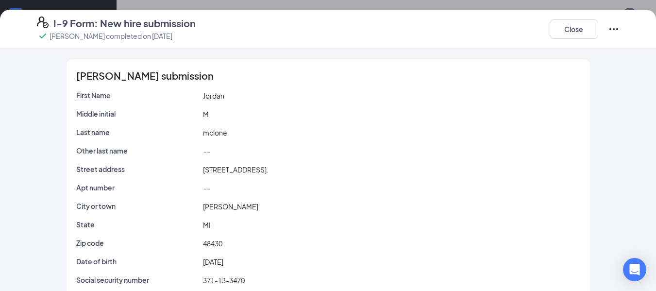
click at [559, 19] on div "Close" at bounding box center [585, 29] width 70 height 25
click at [561, 21] on button "Close" at bounding box center [574, 28] width 49 height 19
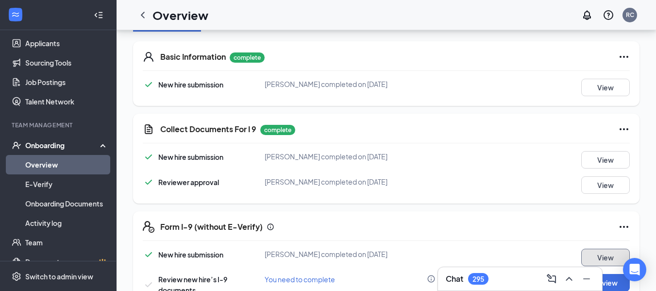
scroll to position [141, 0]
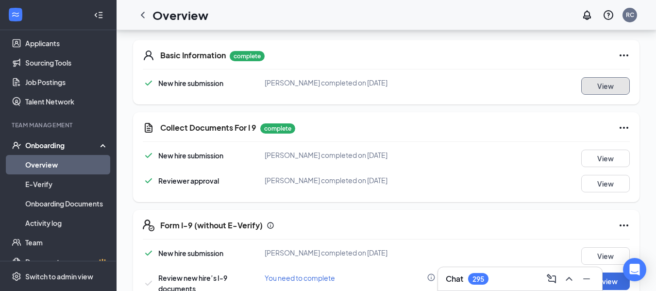
click at [607, 81] on button "View" at bounding box center [606, 85] width 49 height 17
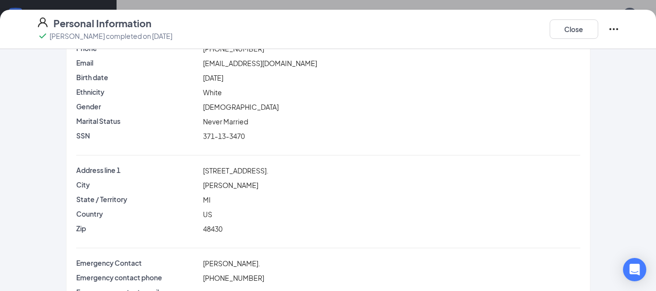
scroll to position [94, 0]
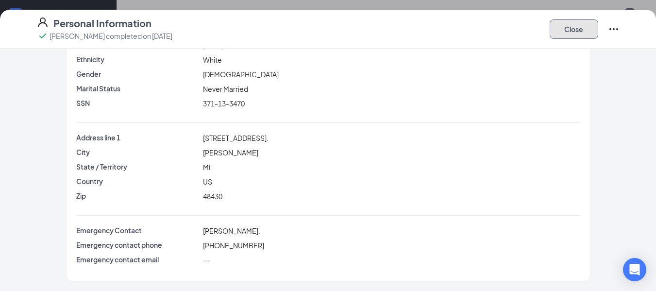
click at [580, 20] on button "Close" at bounding box center [574, 28] width 49 height 19
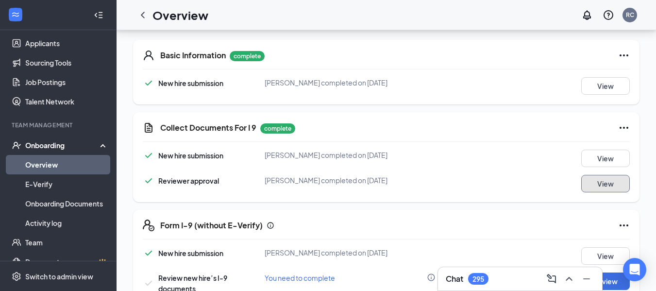
click at [606, 182] on button "View" at bounding box center [606, 183] width 49 height 17
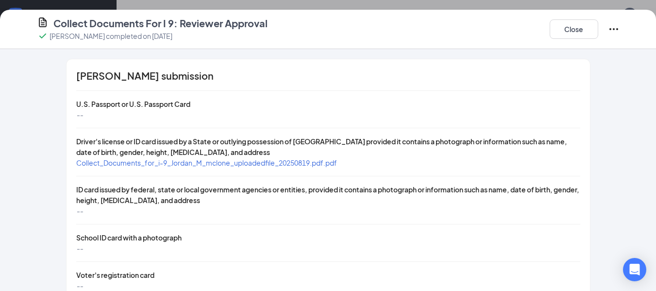
click at [285, 164] on span "Collect_Documents_for_i-9_Jordan_M_mclone_uploadedfile_20250819.pdf.pdf" at bounding box center [206, 162] width 261 height 9
